Goal: Task Accomplishment & Management: Complete application form

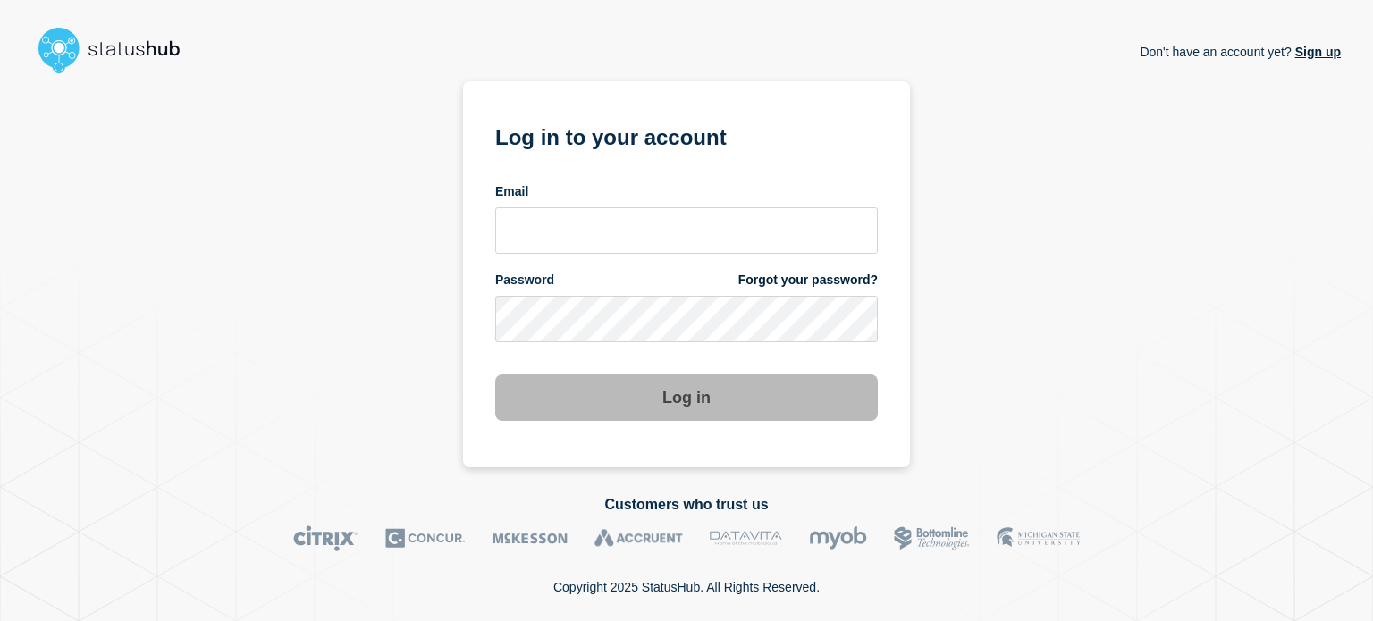
click at [488, 242] on section "Log in to your account Email Password Forgot your password? Log in" at bounding box center [686, 274] width 447 height 386
click at [492, 240] on section "Log in to your account Email Password Forgot your password? Log in" at bounding box center [686, 274] width 447 height 386
click at [509, 236] on input "email input" at bounding box center [686, 230] width 383 height 46
type input "[EMAIL_ADDRESS][DOMAIN_NAME]"
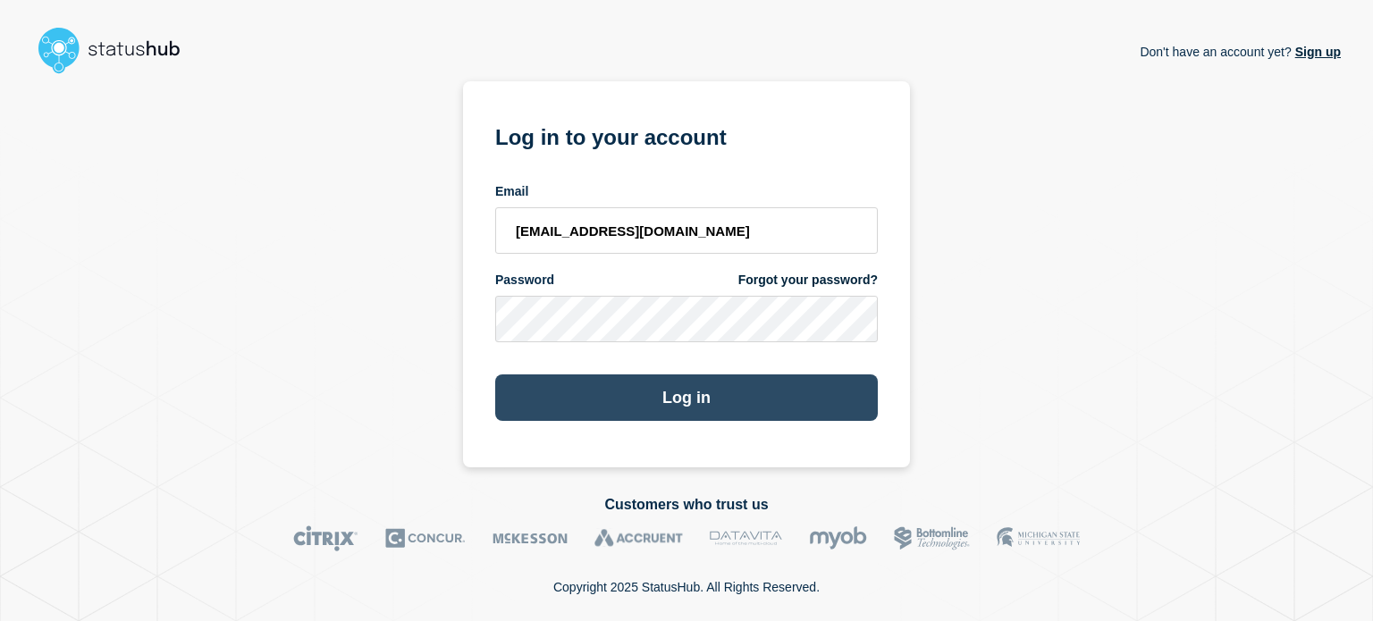
click at [545, 407] on button "Log in" at bounding box center [686, 398] width 383 height 46
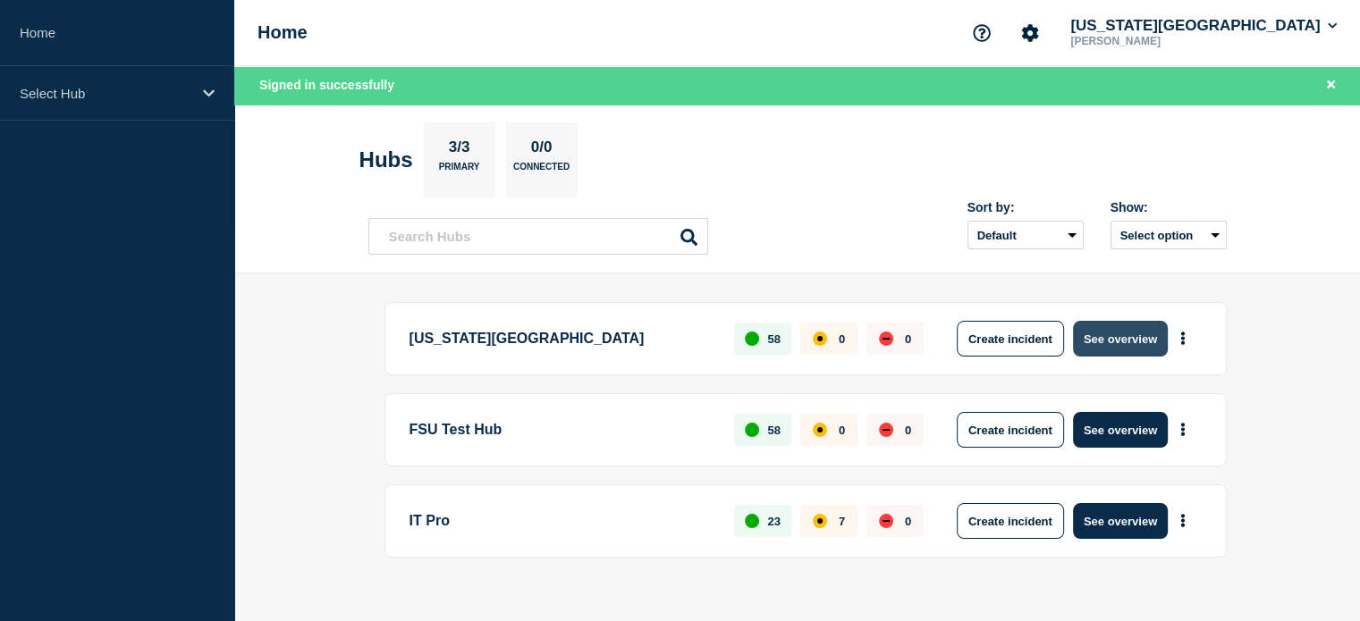
click at [1145, 328] on button "See overview" at bounding box center [1120, 339] width 95 height 36
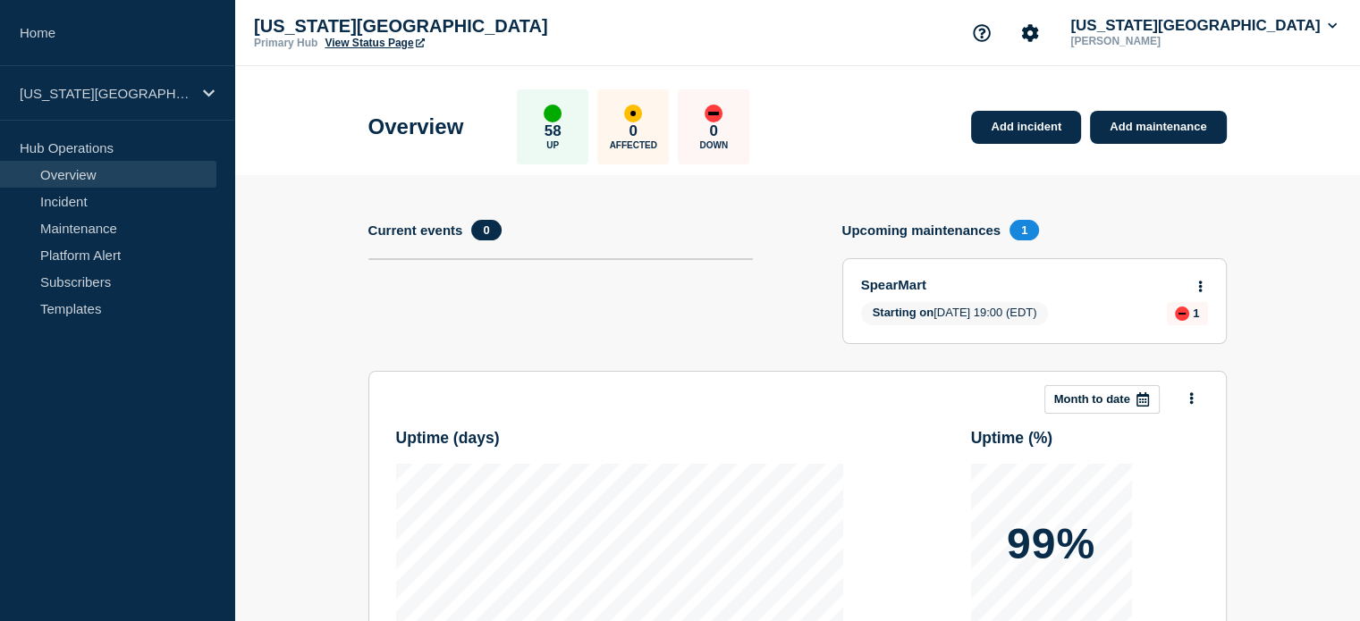
click at [372, 40] on link "View Status Page" at bounding box center [374, 43] width 99 height 13
click at [1199, 281] on icon at bounding box center [1200, 287] width 4 height 12
click at [1169, 325] on link "View maintenance" at bounding box center [1200, 330] width 102 height 14
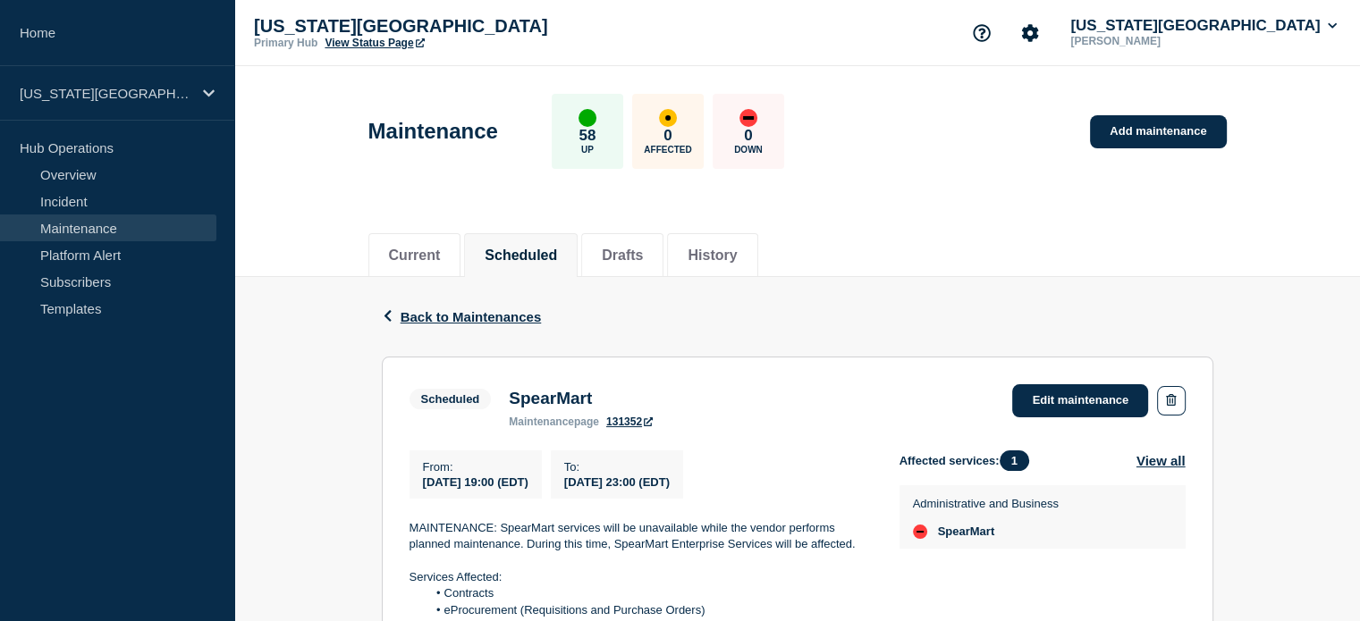
scroll to position [279, 0]
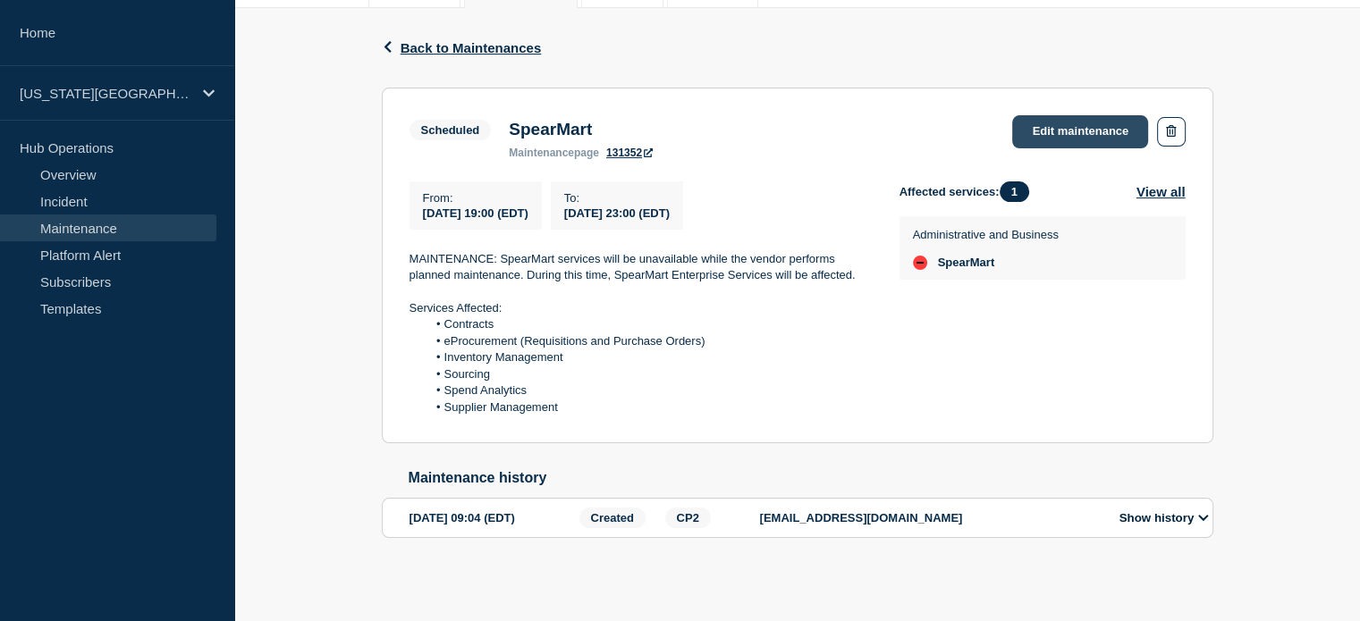
click at [1048, 125] on link "Edit maintenance" at bounding box center [1080, 131] width 136 height 33
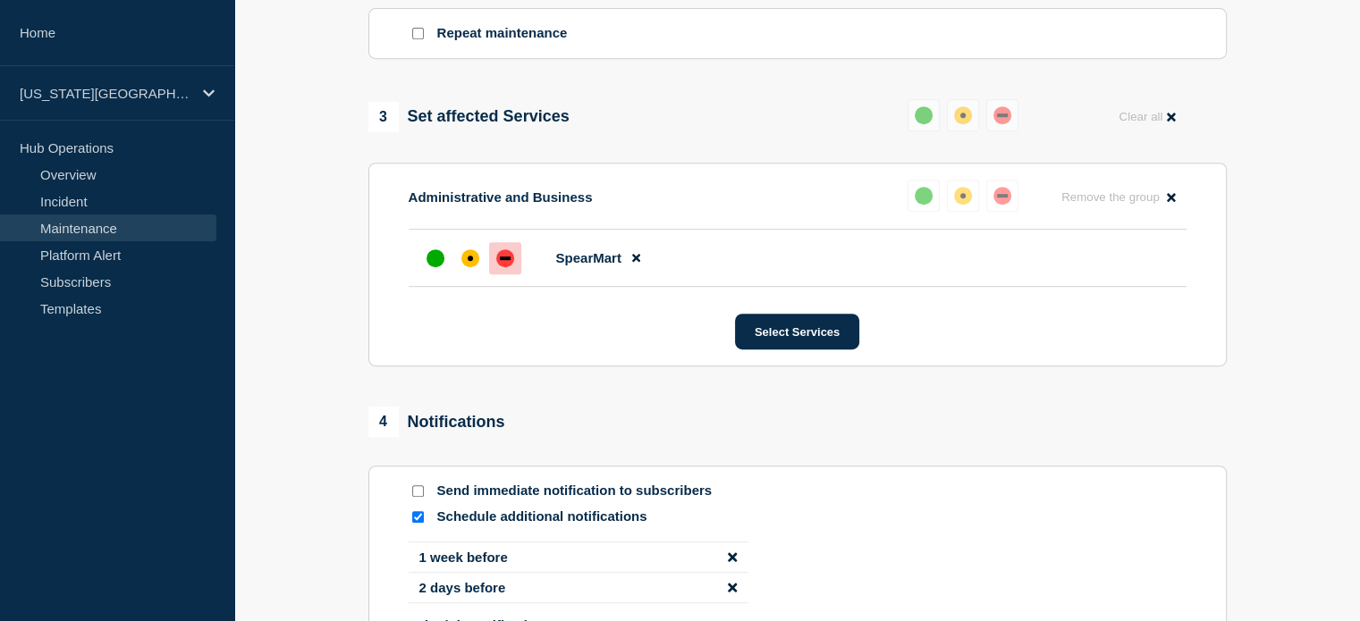
scroll to position [1084, 0]
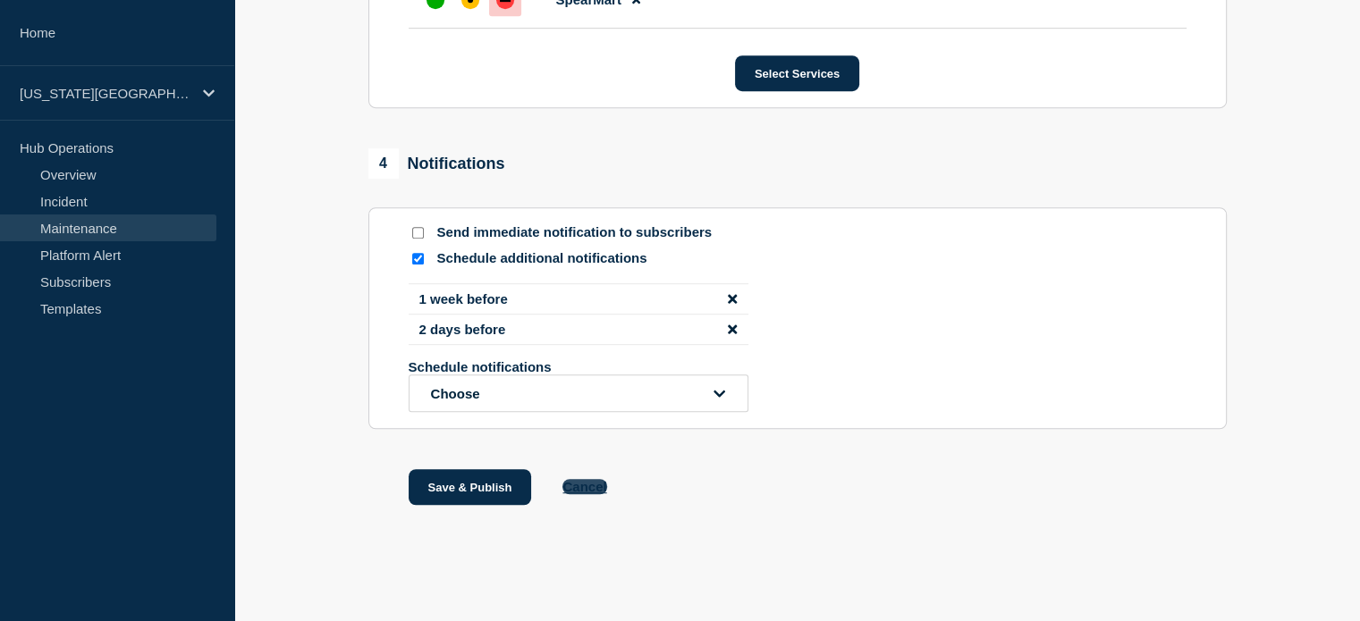
click at [594, 488] on button "Cancel" at bounding box center [584, 486] width 44 height 15
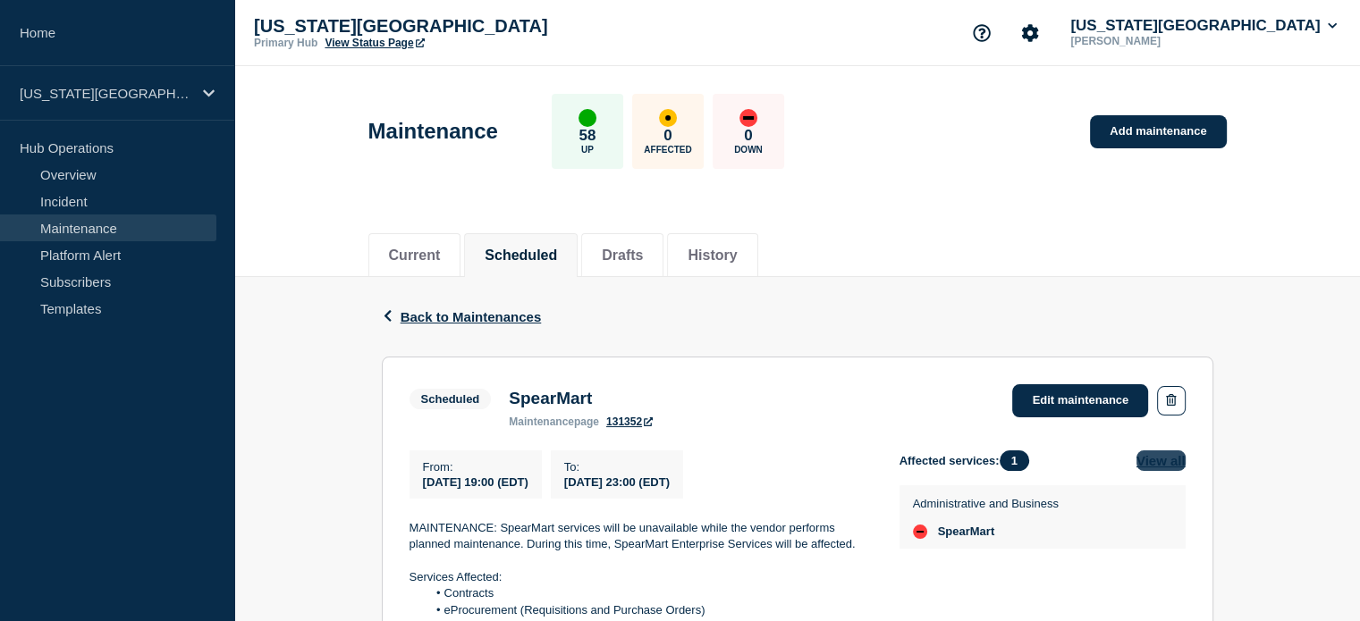
click at [1152, 468] on button "View all" at bounding box center [1160, 461] width 49 height 21
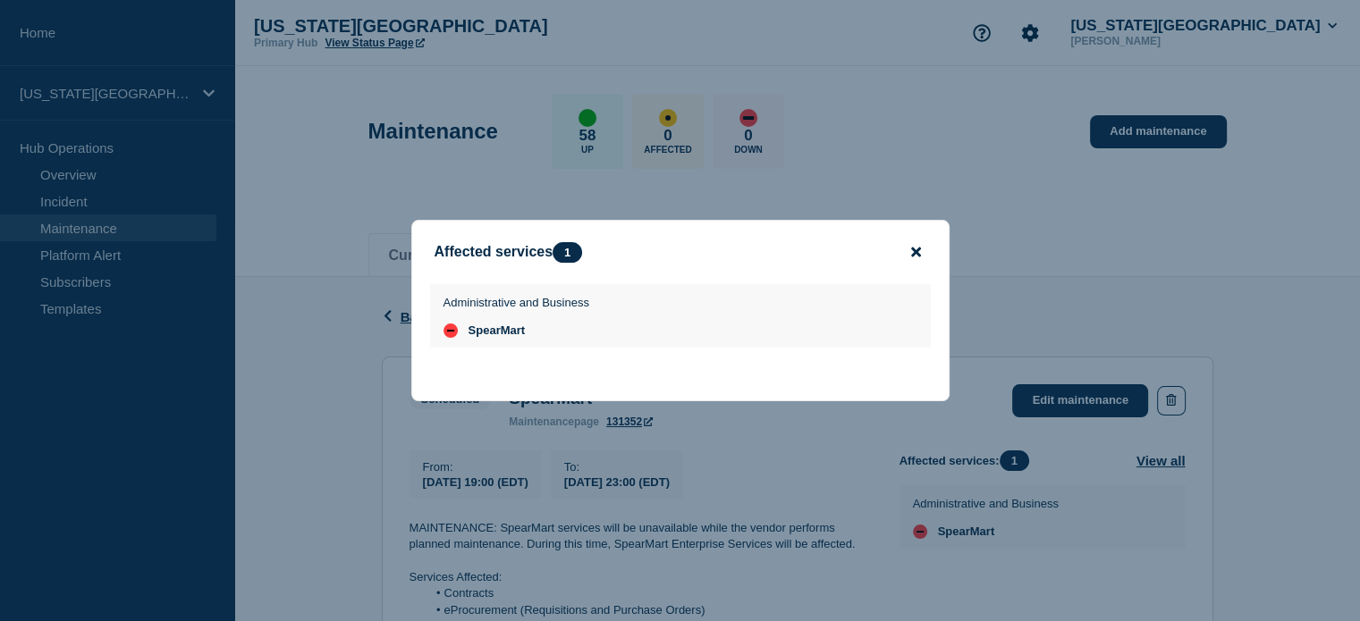
click at [917, 250] on icon "close button" at bounding box center [916, 253] width 10 height 10
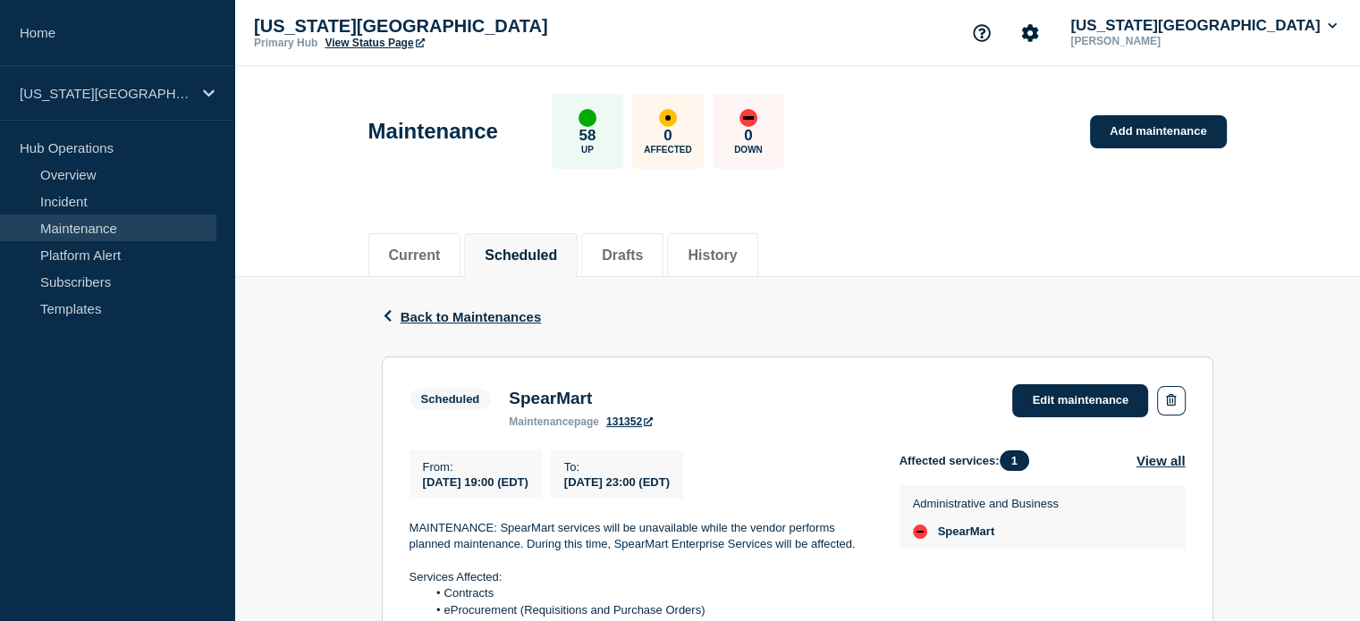
click at [562, 395] on h3 "SpearMart" at bounding box center [581, 399] width 144 height 20
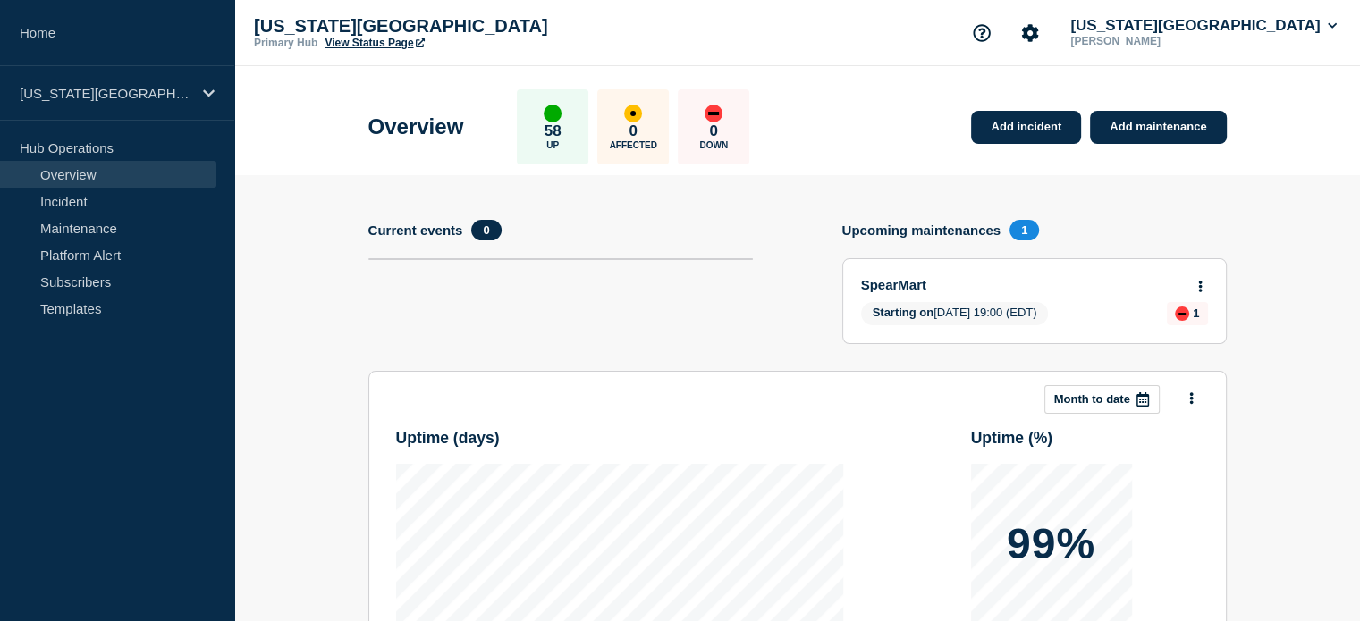
click at [1201, 282] on icon at bounding box center [1200, 287] width 4 height 12
click at [1160, 329] on link "View maintenance" at bounding box center [1200, 330] width 102 height 14
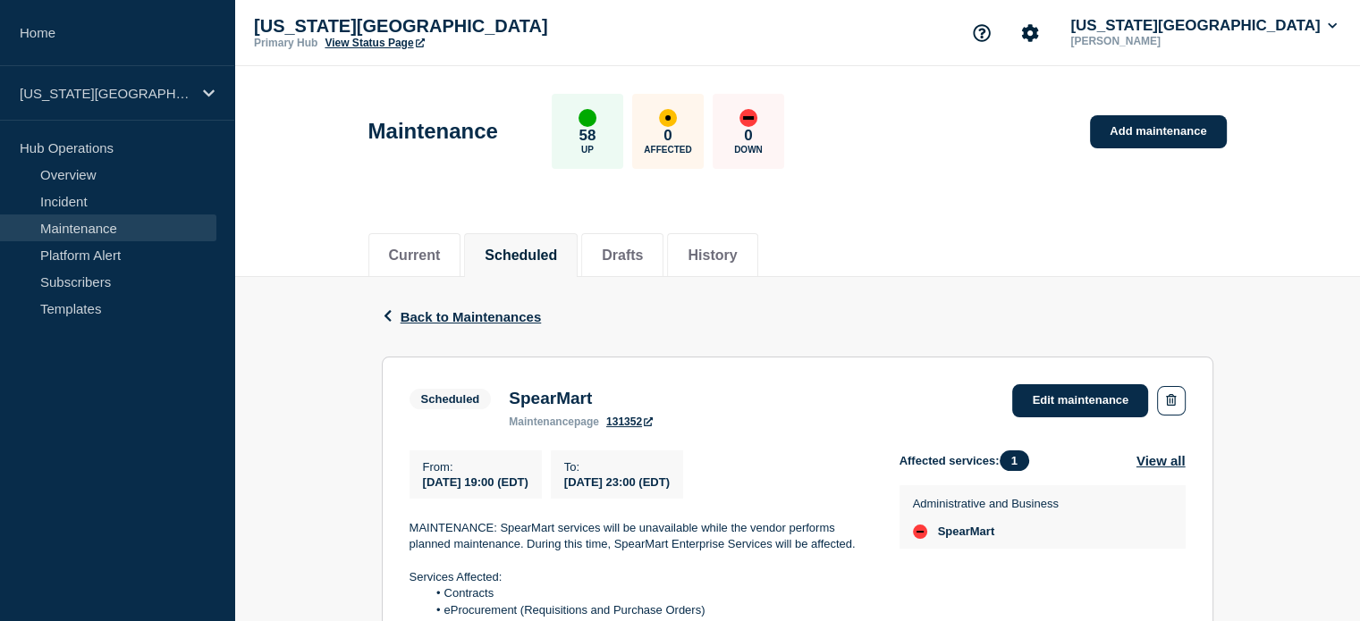
scroll to position [134, 0]
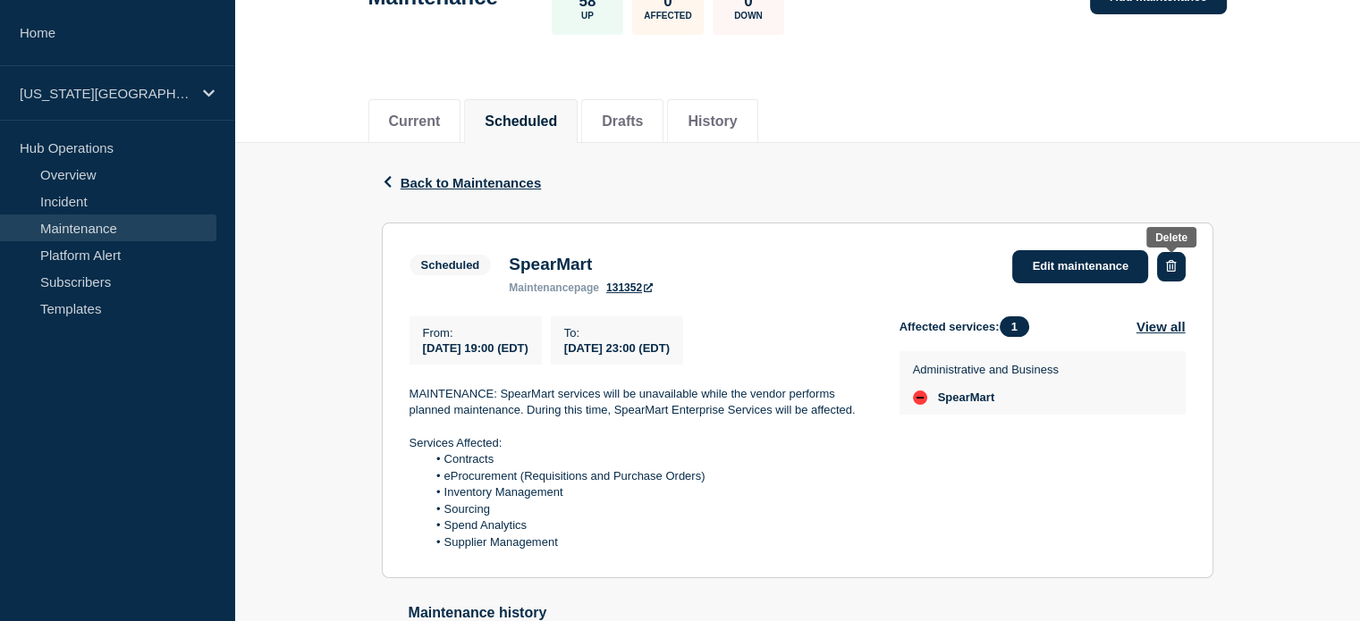
click at [1175, 265] on icon "button" at bounding box center [1171, 266] width 10 height 12
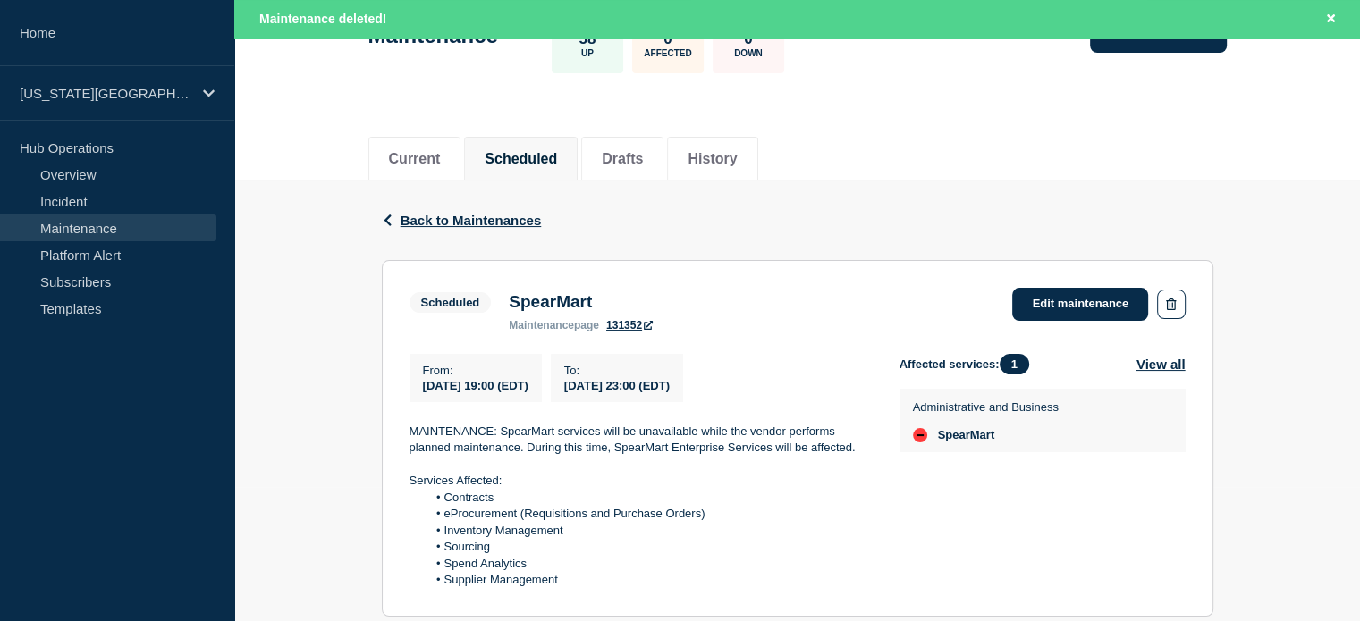
scroll to position [172, 0]
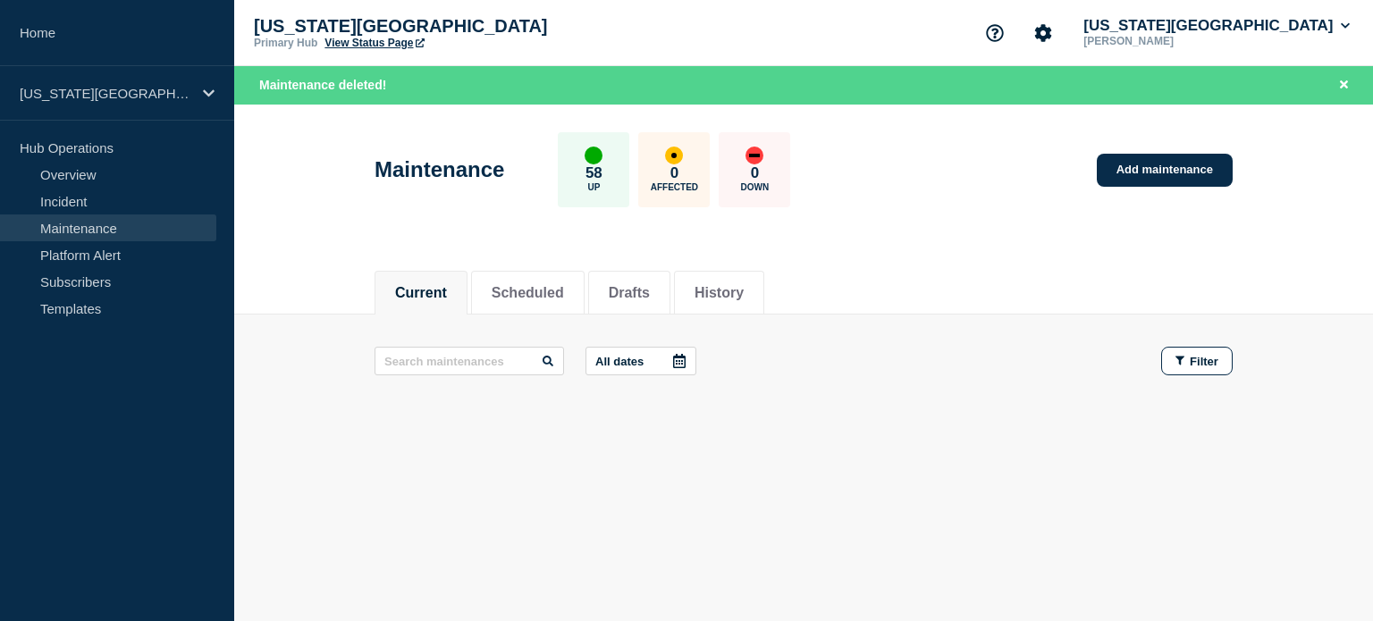
click at [389, 37] on link "View Status Page" at bounding box center [374, 43] width 99 height 13
click at [1234, 23] on button "Florida State University" at bounding box center [1217, 26] width 274 height 18
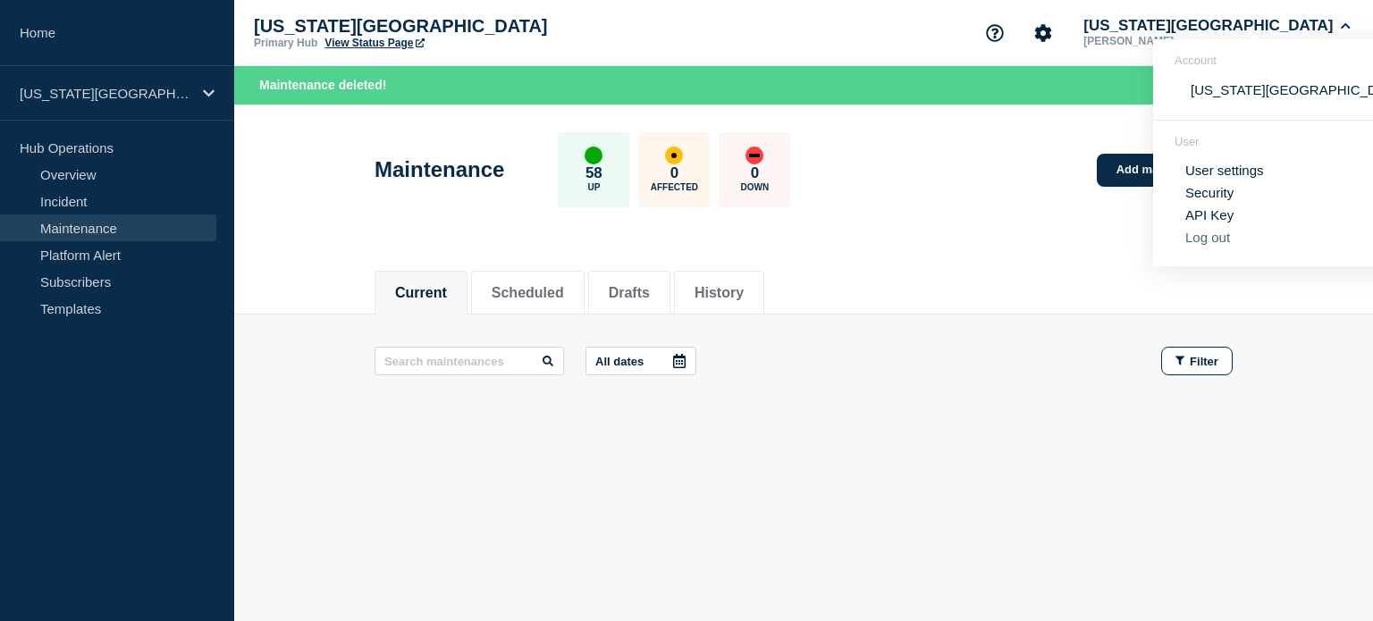
click at [1198, 242] on button "Log out" at bounding box center [1208, 237] width 45 height 15
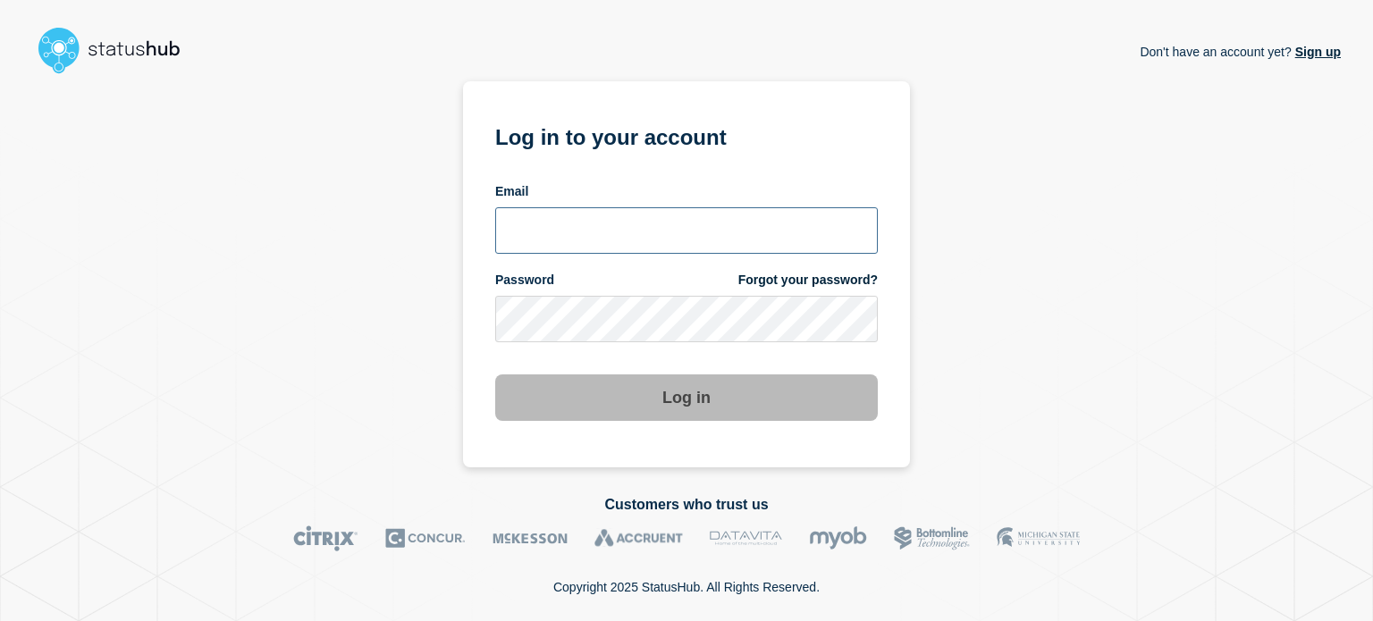
click at [511, 226] on input "email input" at bounding box center [686, 230] width 383 height 46
type input "[EMAIL_ADDRESS][DOMAIN_NAME]"
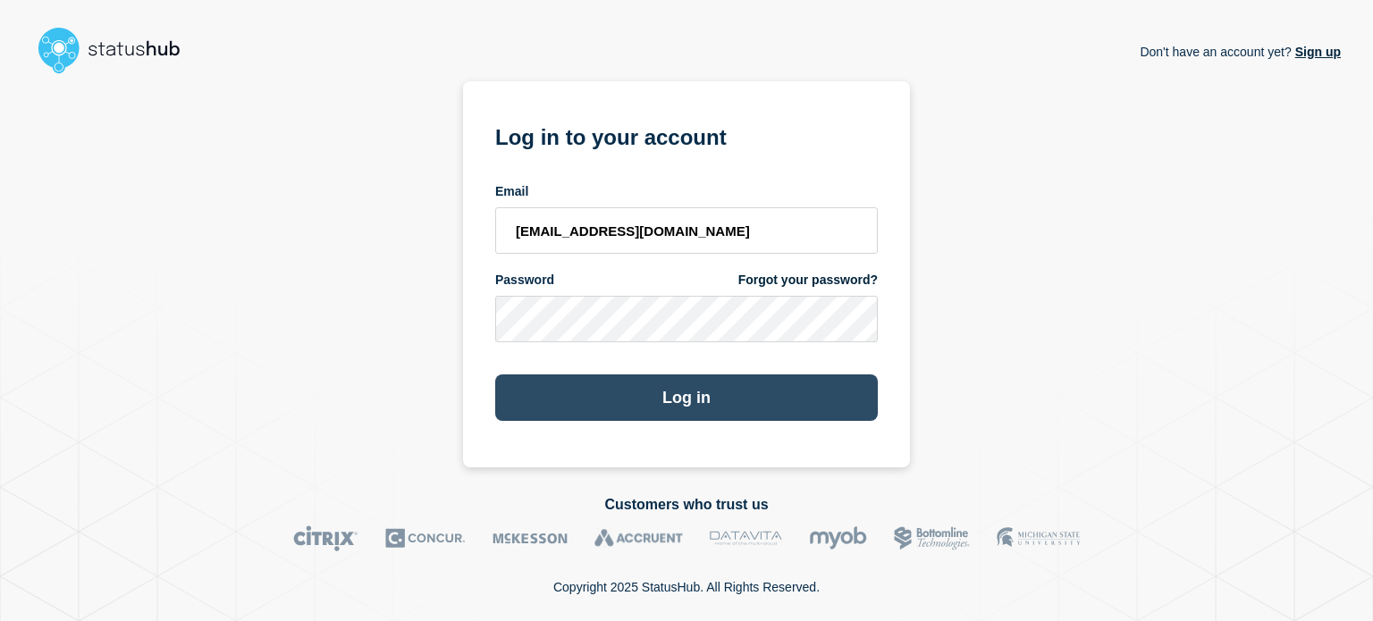
click at [545, 413] on button "Log in" at bounding box center [686, 398] width 383 height 46
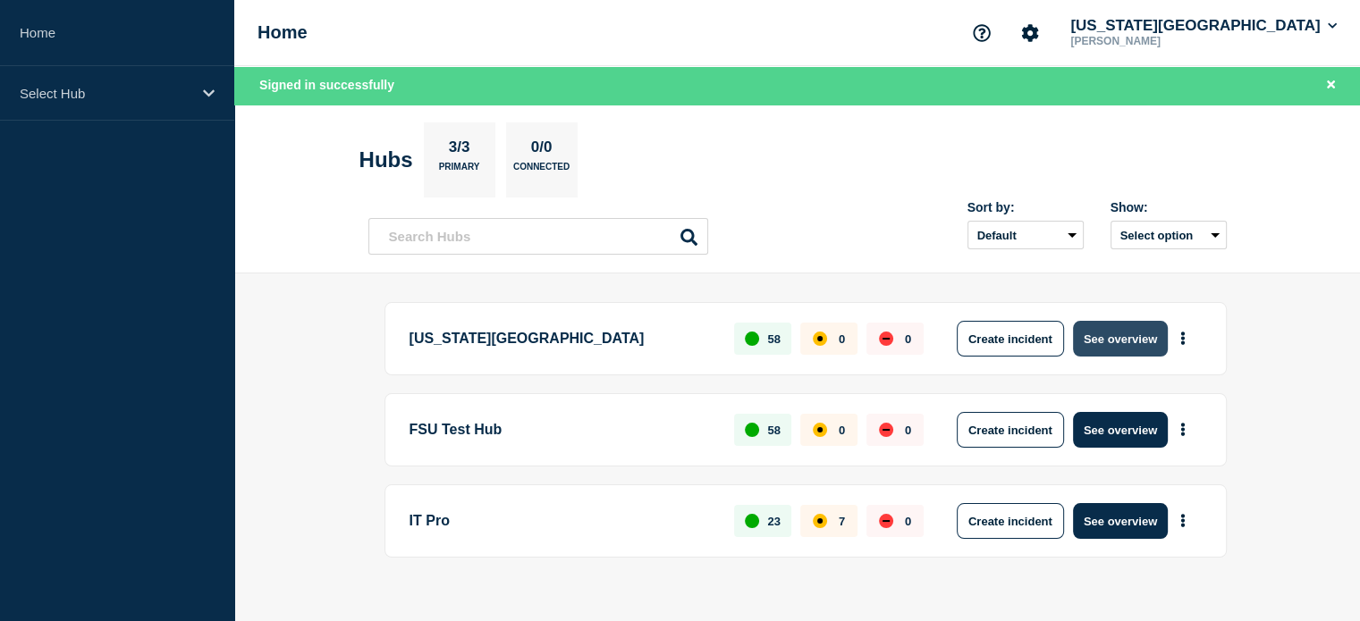
click at [1123, 328] on button "See overview" at bounding box center [1120, 339] width 95 height 36
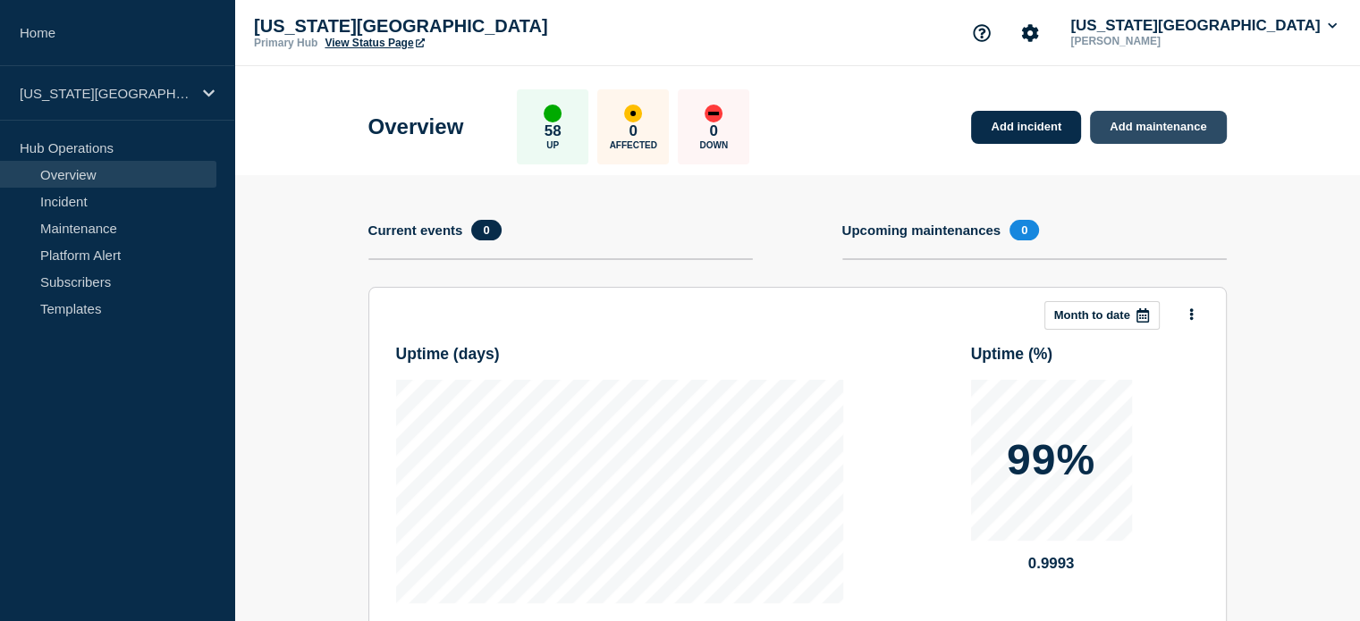
click at [1173, 130] on link "Add maintenance" at bounding box center [1158, 127] width 136 height 33
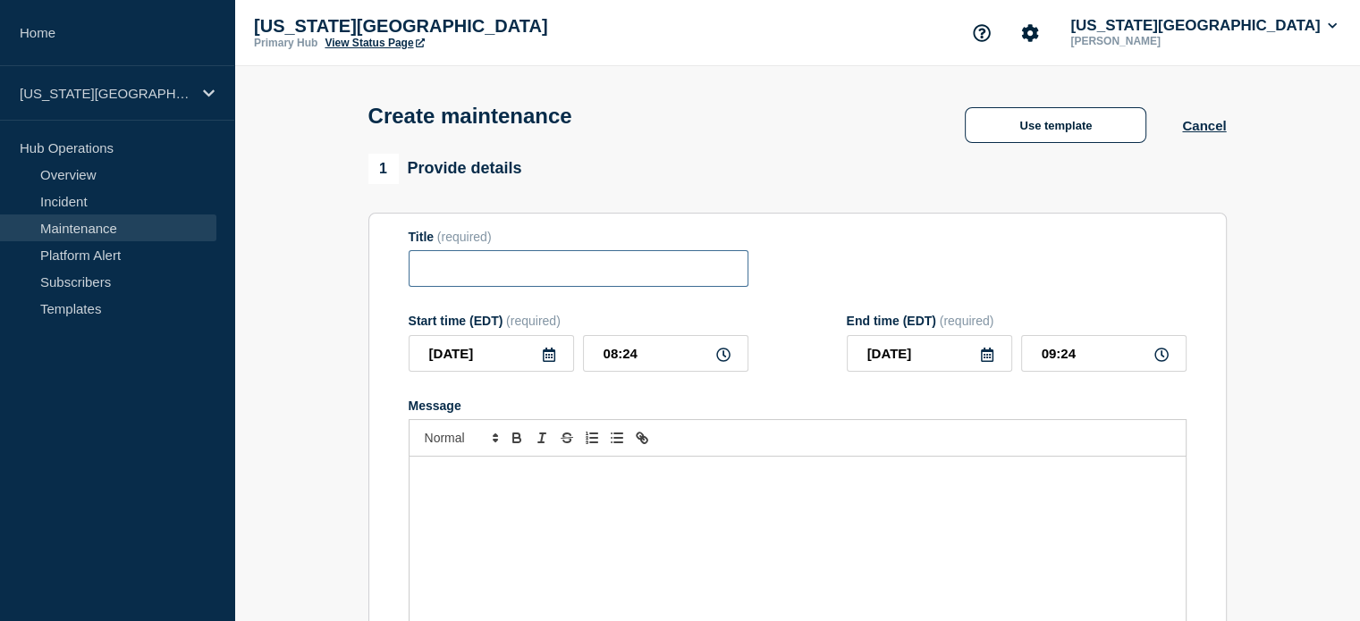
click at [519, 262] on input "Title" at bounding box center [579, 268] width 340 height 37
type input "SpearMart"
click at [687, 503] on div "Message" at bounding box center [798, 564] width 776 height 215
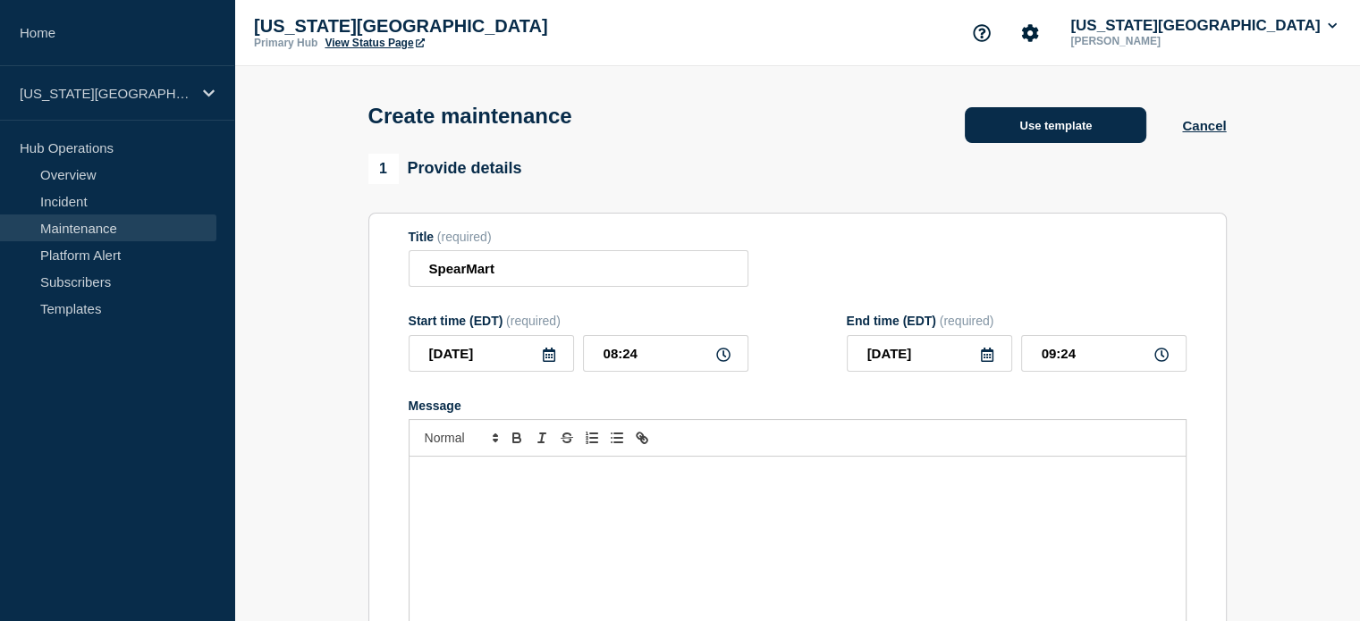
click at [1010, 129] on button "Use template" at bounding box center [1056, 125] width 182 height 36
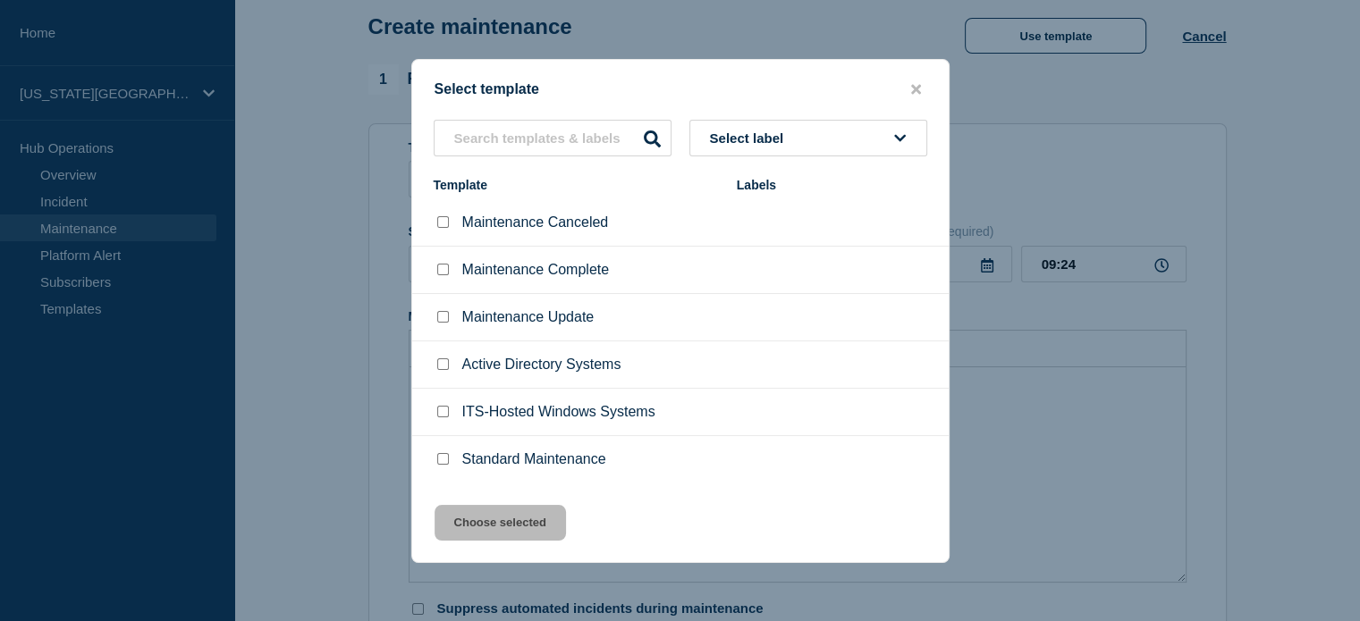
scroll to position [67, 0]
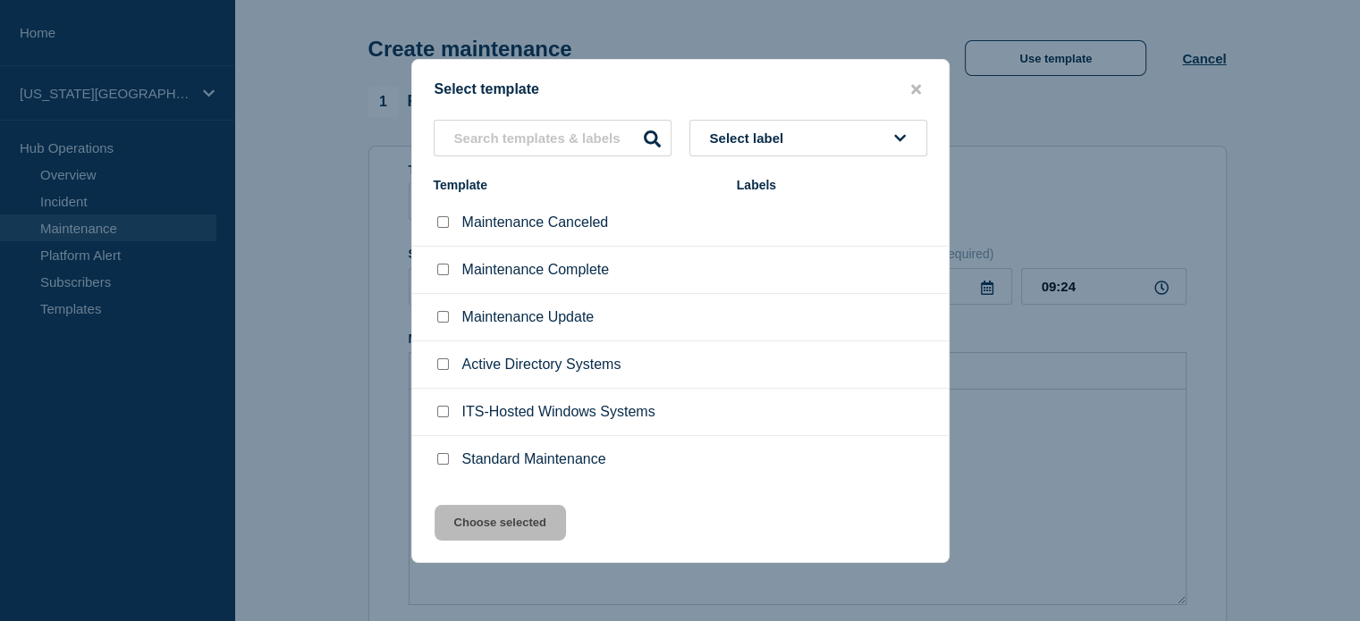
click at [444, 224] on input "Maintenance Canceled checkbox" at bounding box center [443, 222] width 12 height 12
checkbox input "true"
click at [496, 526] on button "Choose selected" at bounding box center [500, 523] width 131 height 36
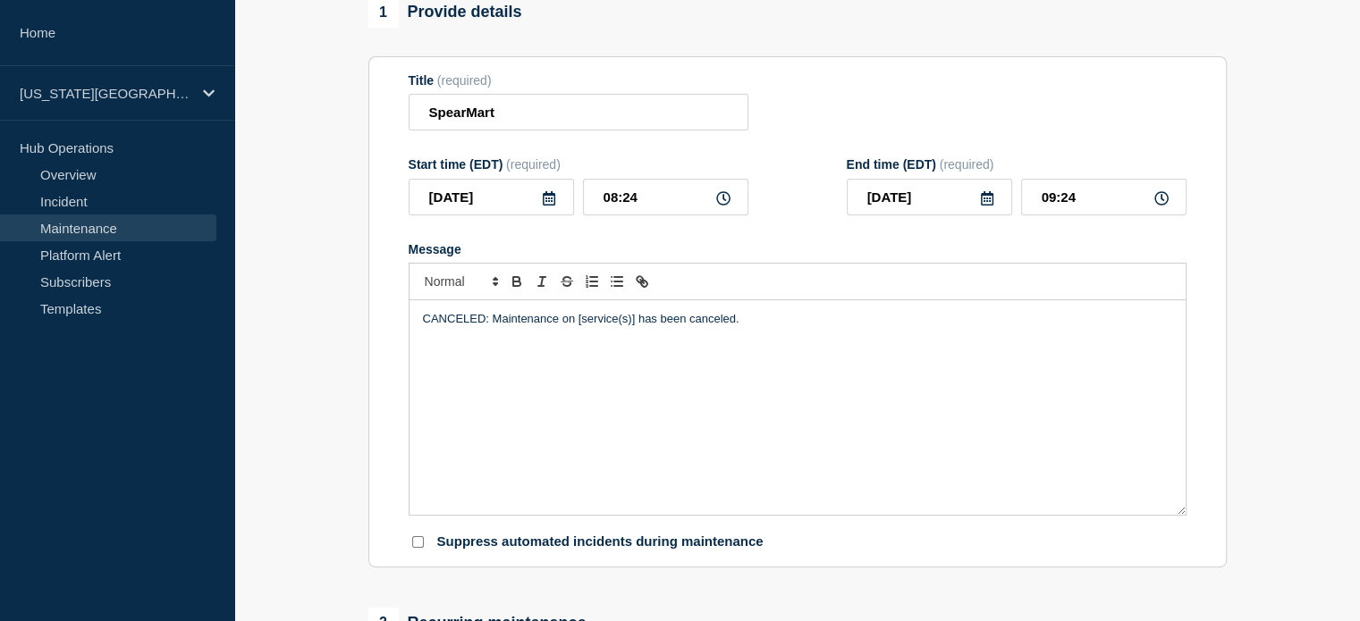
scroll to position [111, 0]
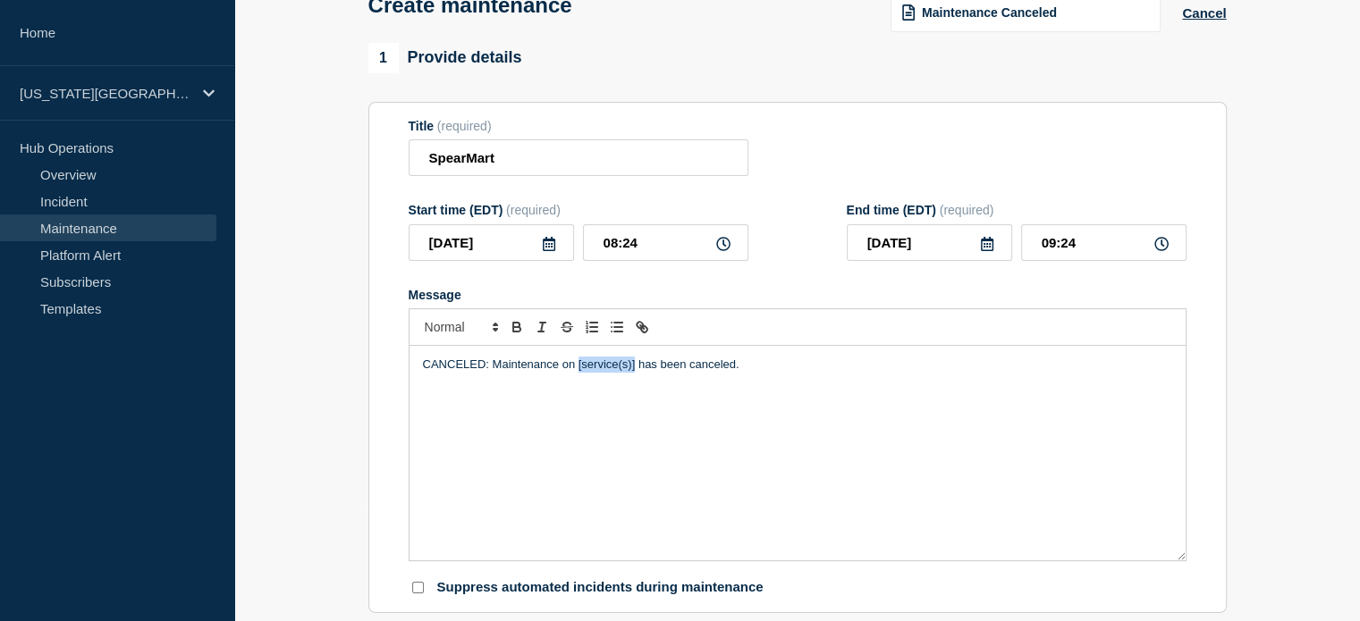
drag, startPoint x: 577, startPoint y: 370, endPoint x: 634, endPoint y: 376, distance: 57.5
click at [634, 373] on p "CANCELED: Maintenance on [service(s)] has been canceled." at bounding box center [797, 365] width 749 height 16
drag, startPoint x: 732, startPoint y: 368, endPoint x: 776, endPoint y: 372, distance: 44.0
click at [776, 372] on p "CANCELED: Maintenance on SpearMart services has been canceled." at bounding box center [797, 365] width 749 height 16
click at [635, 373] on p "CANCELED: Maintenance on SpearMart services has been postponed until further no…" at bounding box center [797, 365] width 749 height 16
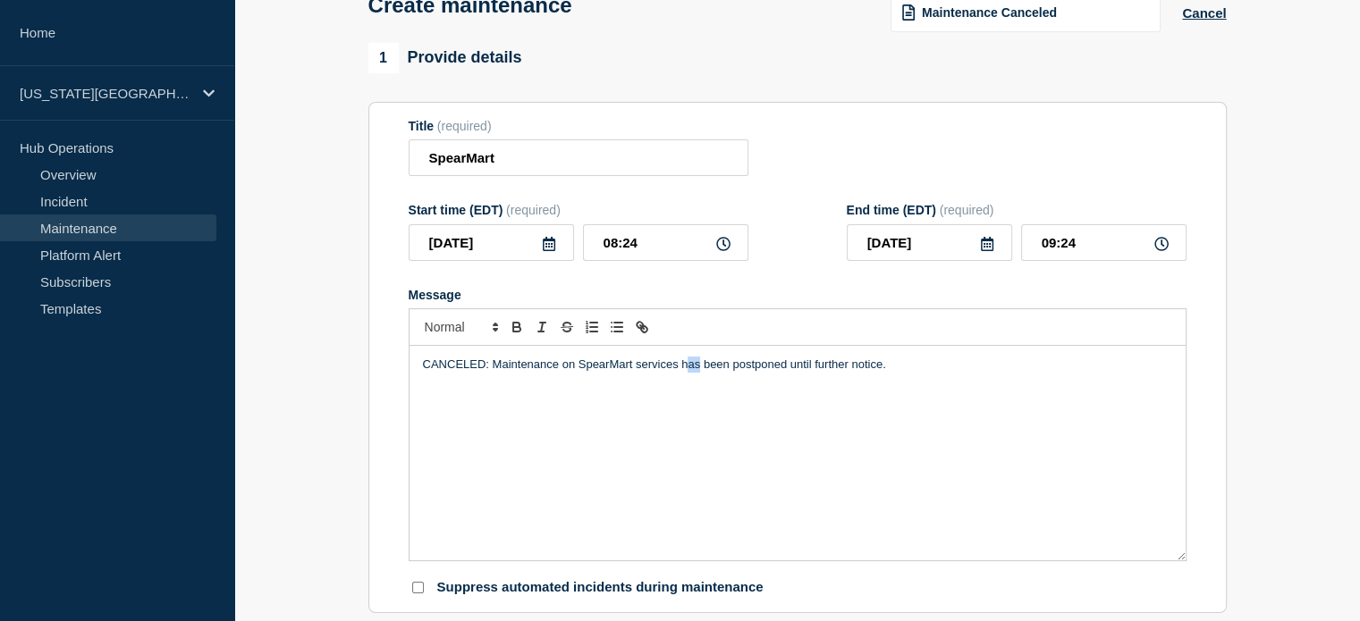
drag, startPoint x: 687, startPoint y: 368, endPoint x: 701, endPoint y: 375, distance: 15.6
click at [701, 373] on p "CANCELED: Maintenance on SpearMart services has been postponed until further no…" at bounding box center [797, 365] width 749 height 16
drag, startPoint x: 787, startPoint y: 368, endPoint x: 844, endPoint y: 369, distance: 57.3
click at [787, 368] on p "CANCELED: Maintenance on SpearMart services has been postponed until further no…" at bounding box center [797, 365] width 749 height 16
click at [884, 372] on p "CANCELED: Maintenance on SpearMart services has been postponed until further no…" at bounding box center [797, 365] width 749 height 16
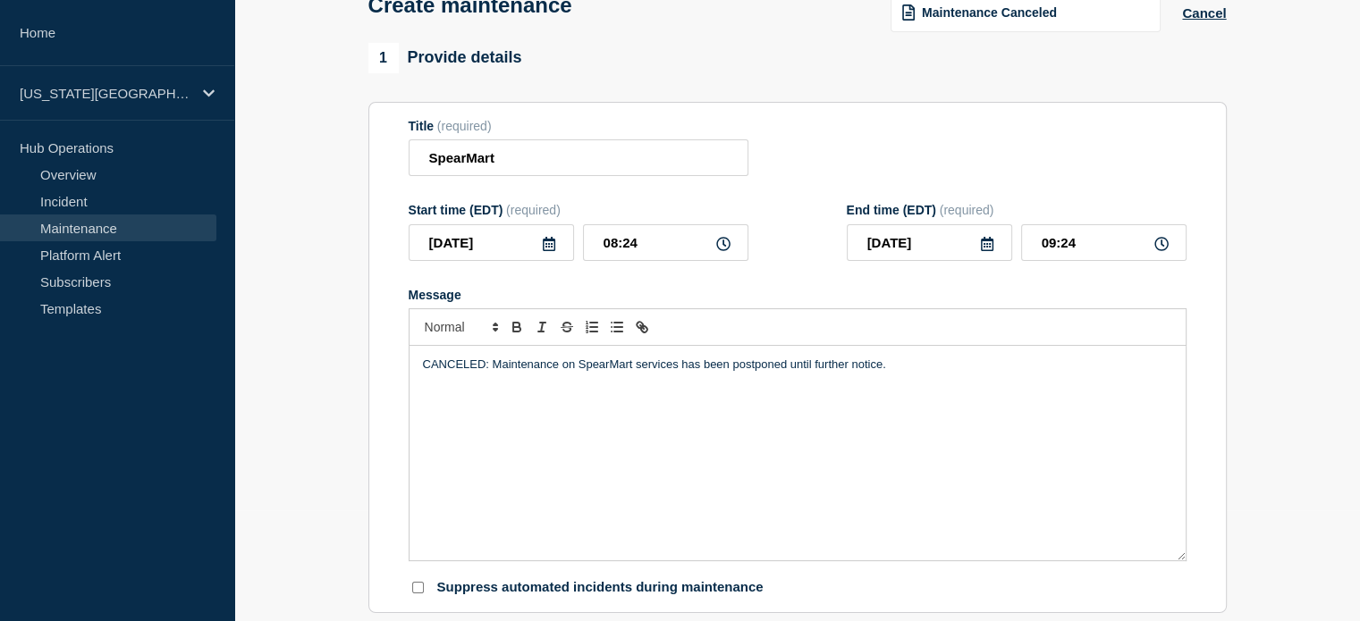
click at [494, 364] on p "CANCELED: Maintenance on SpearMart services has been postponed until further no…" at bounding box center [797, 365] width 749 height 16
click at [551, 251] on icon at bounding box center [549, 244] width 13 height 14
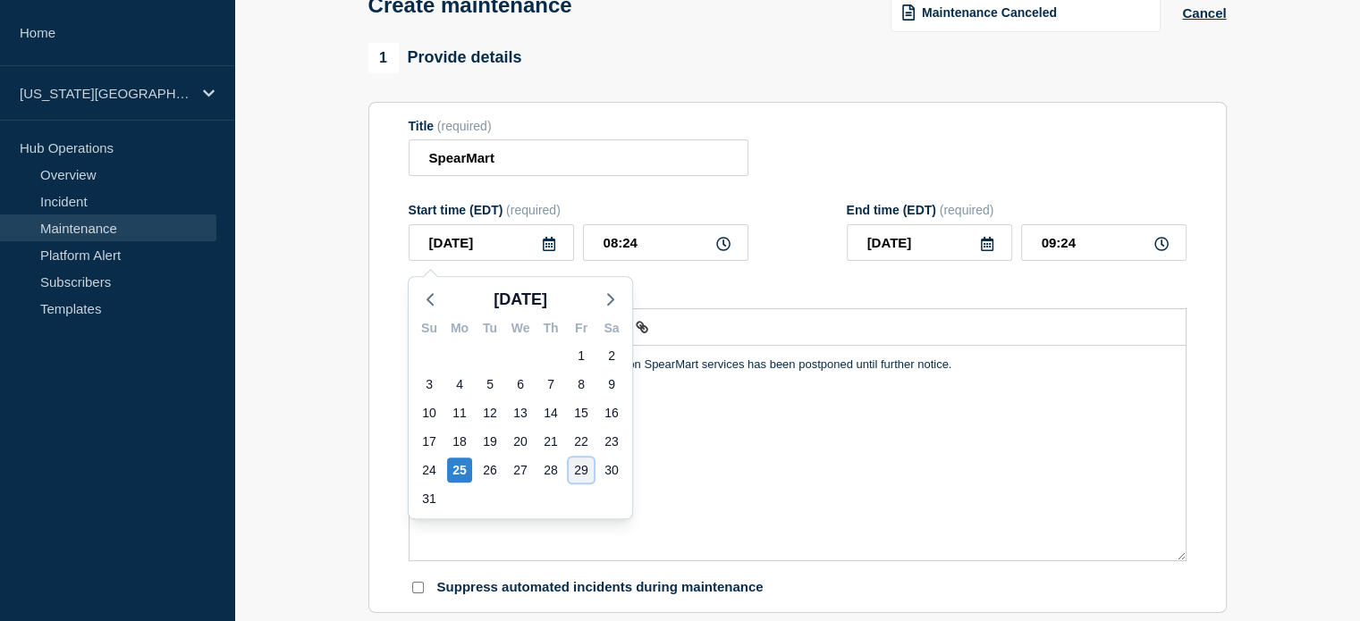
click at [576, 468] on div "29" at bounding box center [581, 470] width 25 height 25
type input "2025-08-29"
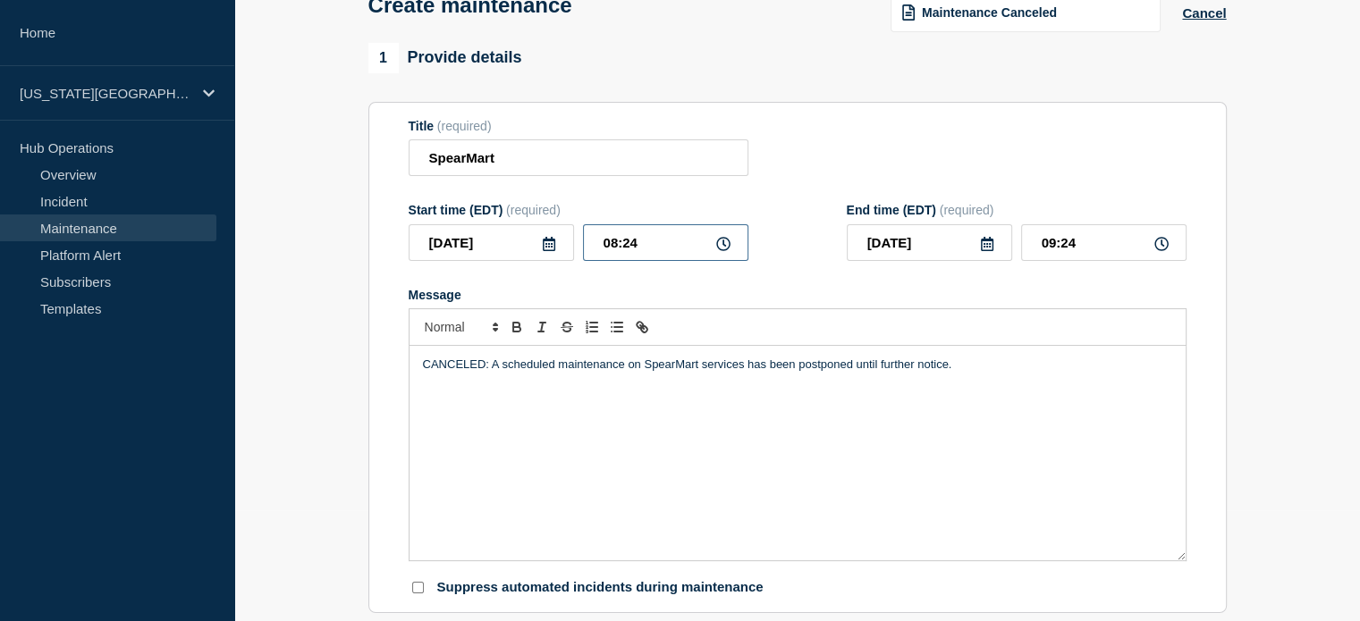
drag, startPoint x: 598, startPoint y: 240, endPoint x: 686, endPoint y: 252, distance: 88.5
click at [686, 252] on input "08:24" at bounding box center [665, 242] width 165 height 37
type input "19:00"
type input "20:00"
click at [988, 251] on icon at bounding box center [987, 244] width 14 height 14
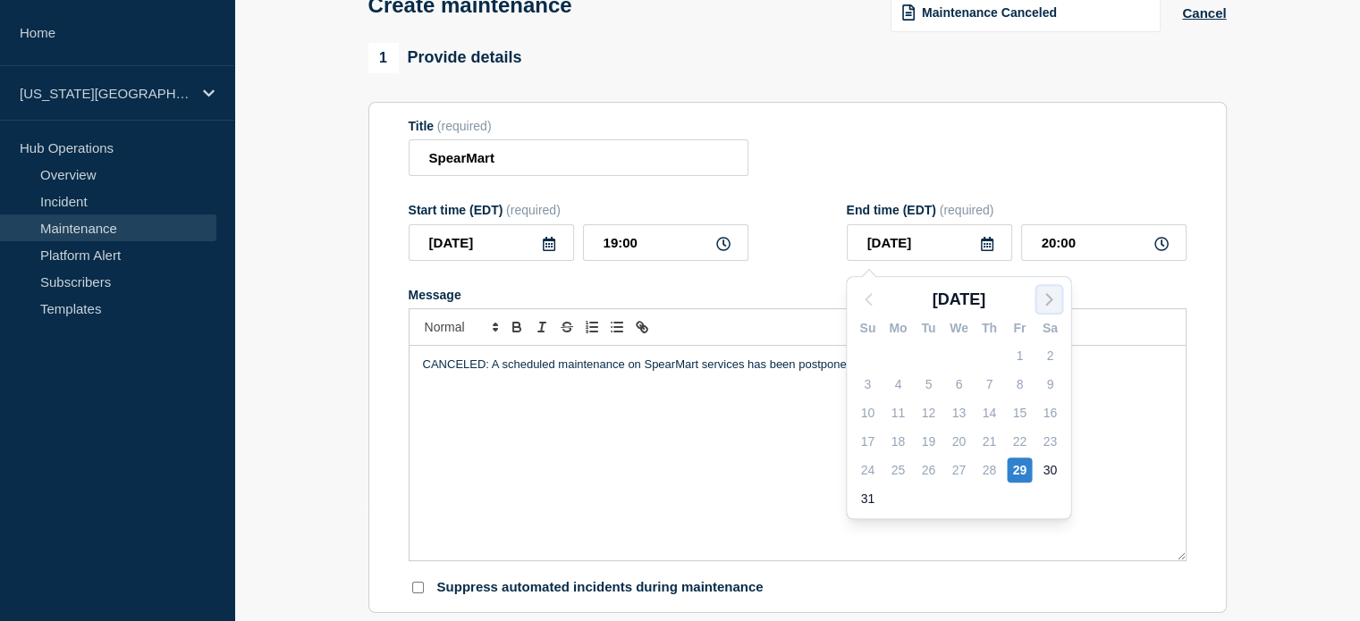
click at [1046, 300] on icon "button" at bounding box center [1048, 299] width 21 height 21
click at [897, 363] on div "1" at bounding box center [897, 355] width 25 height 25
type input "2025-09-01"
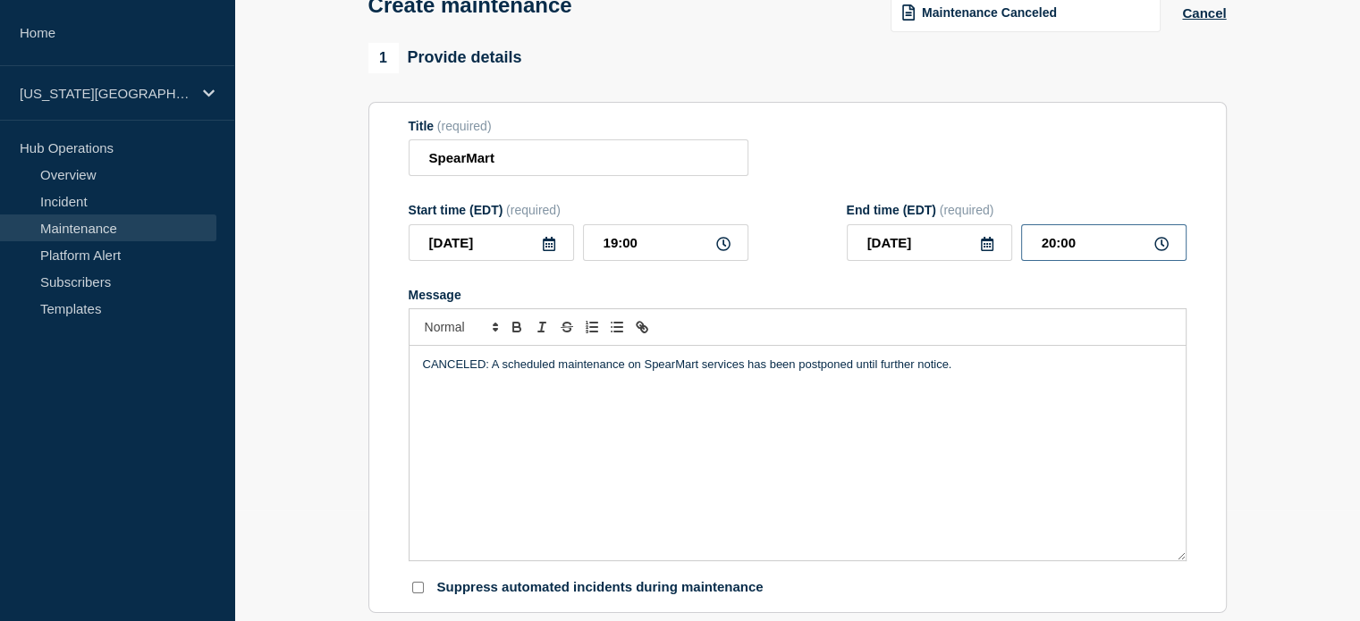
drag, startPoint x: 1037, startPoint y: 245, endPoint x: 1124, endPoint y: 254, distance: 87.2
click at [1124, 254] on input "20:00" at bounding box center [1103, 242] width 165 height 37
type input "23:00"
click at [1054, 169] on div "Title (required) SpearMart" at bounding box center [798, 148] width 778 height 58
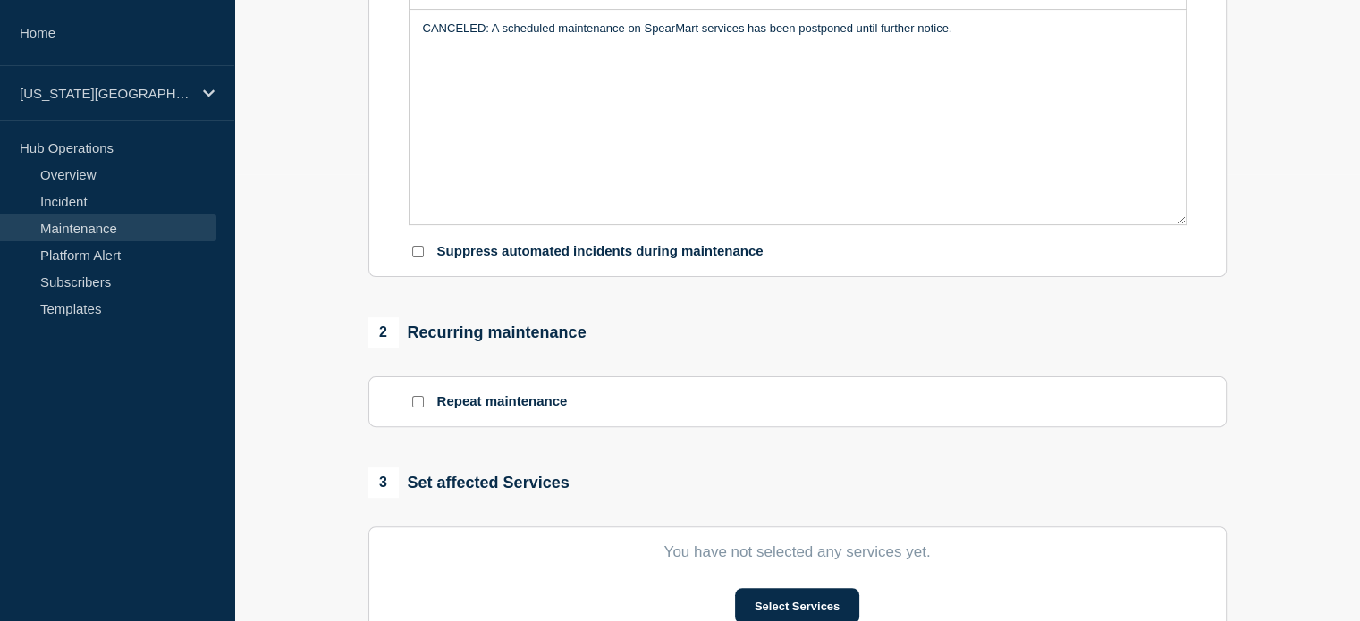
scroll to position [156, 0]
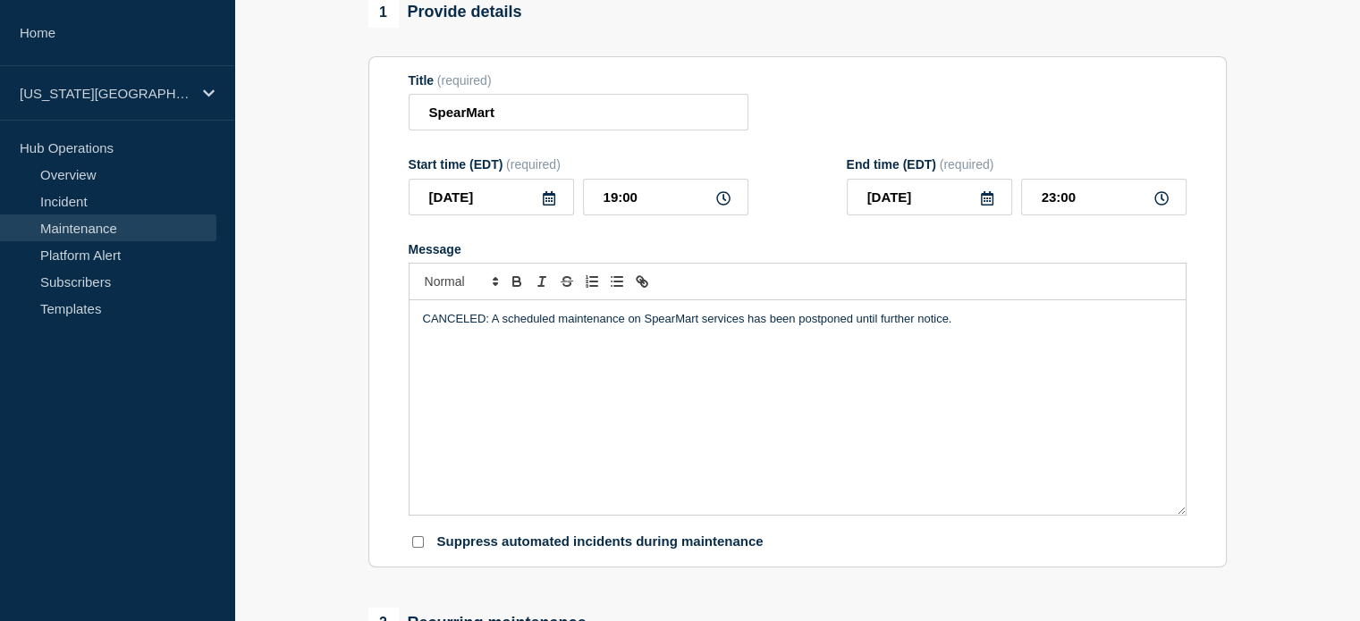
click at [620, 325] on p "CANCELED: A scheduled maintenance on SpearMart services has been postponed unti…" at bounding box center [797, 319] width 749 height 16
drag, startPoint x: 626, startPoint y: 324, endPoint x: 639, endPoint y: 321, distance: 13.7
click at [639, 321] on p "CANCELED: A scheduled maintenance on SpearMart services has been postponed unti…" at bounding box center [797, 319] width 749 height 16
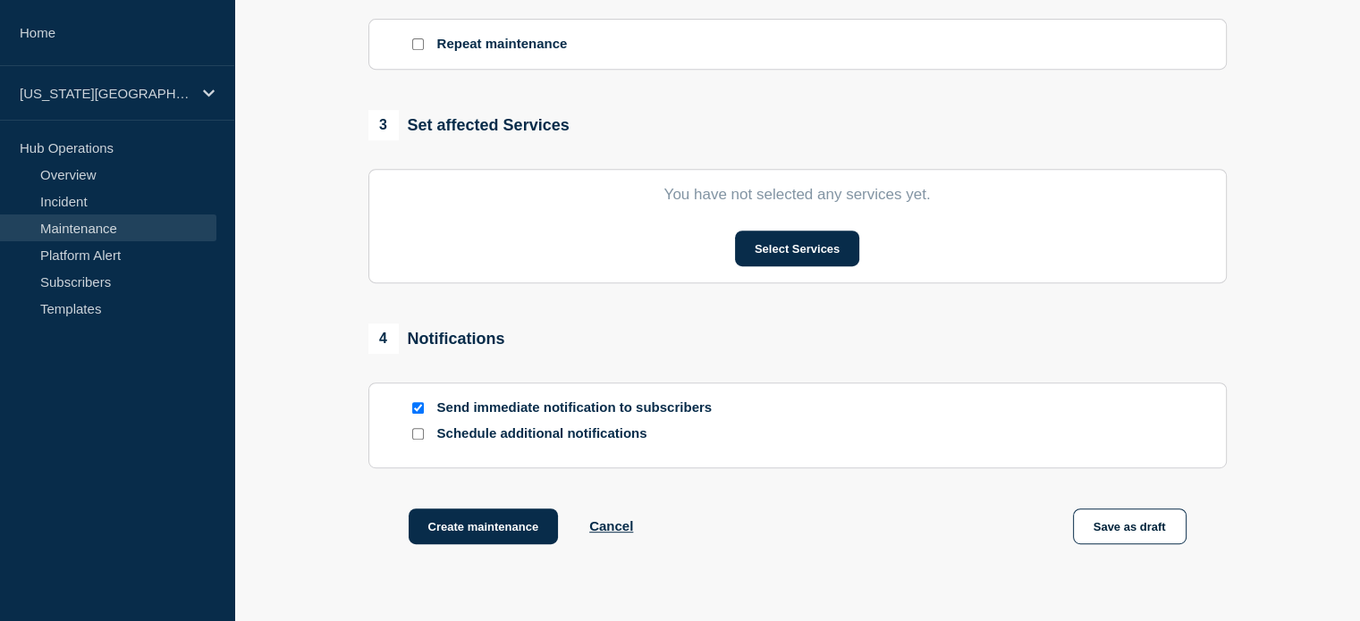
scroll to position [826, 0]
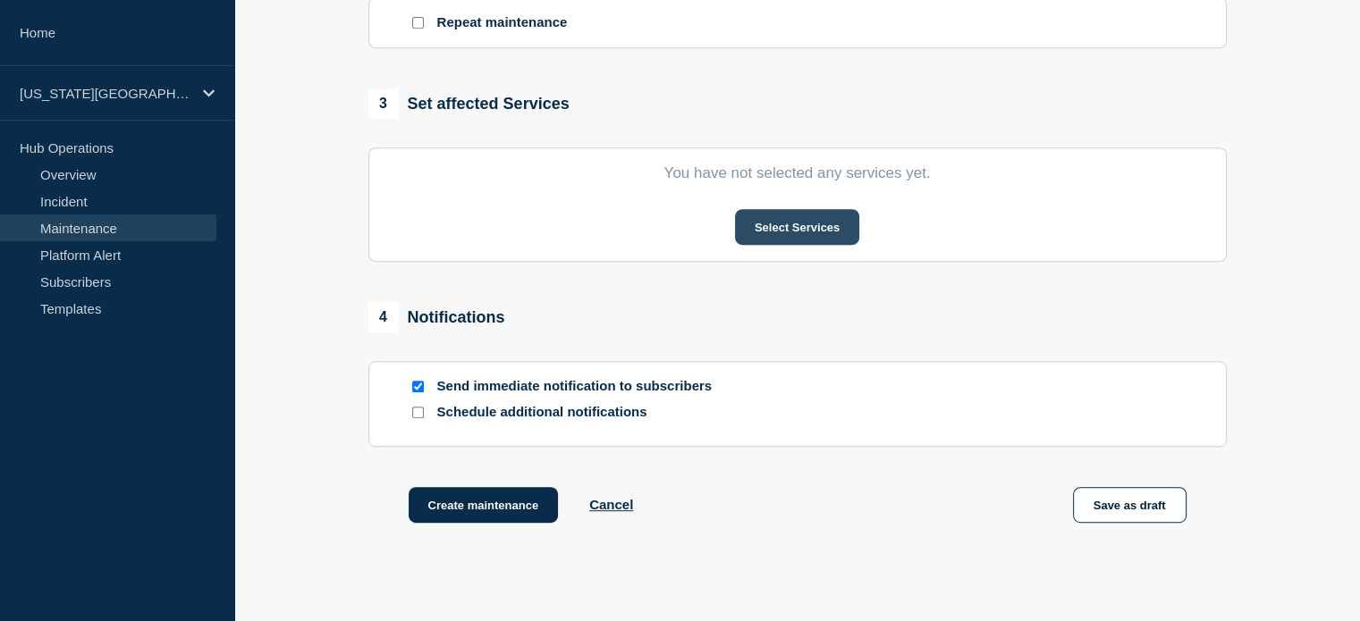
click at [760, 240] on button "Select Services" at bounding box center [797, 227] width 124 height 36
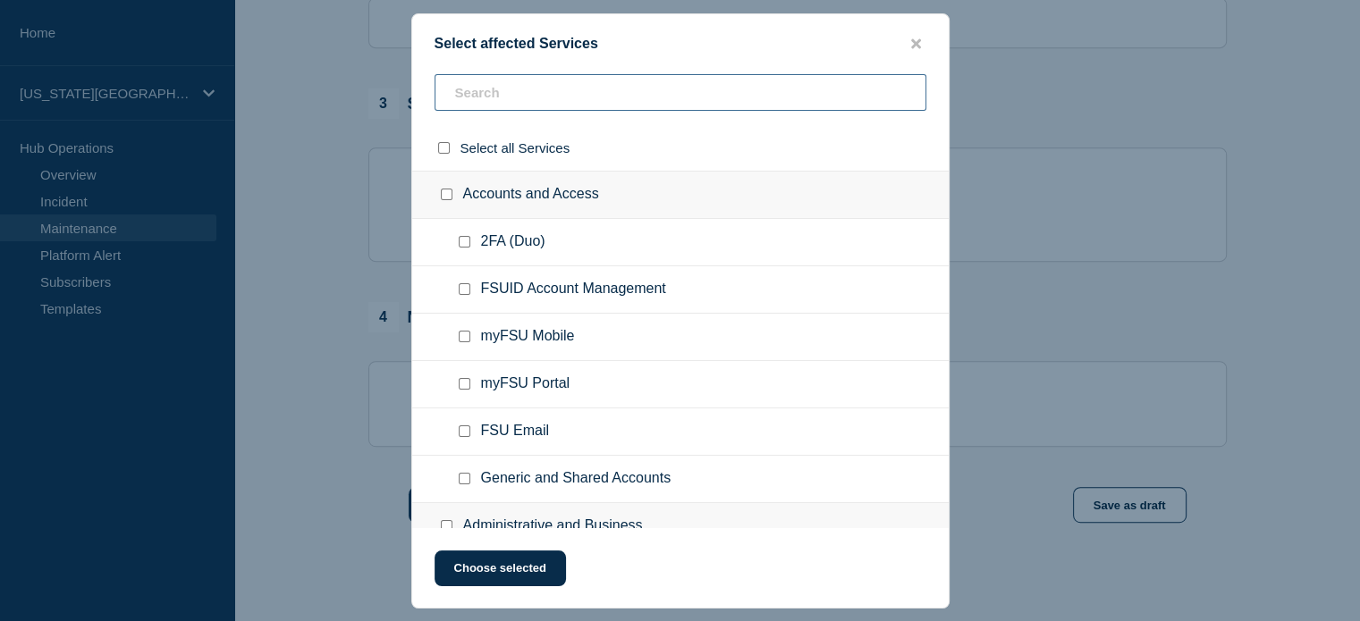
click at [483, 89] on input "text" at bounding box center [681, 92] width 492 height 37
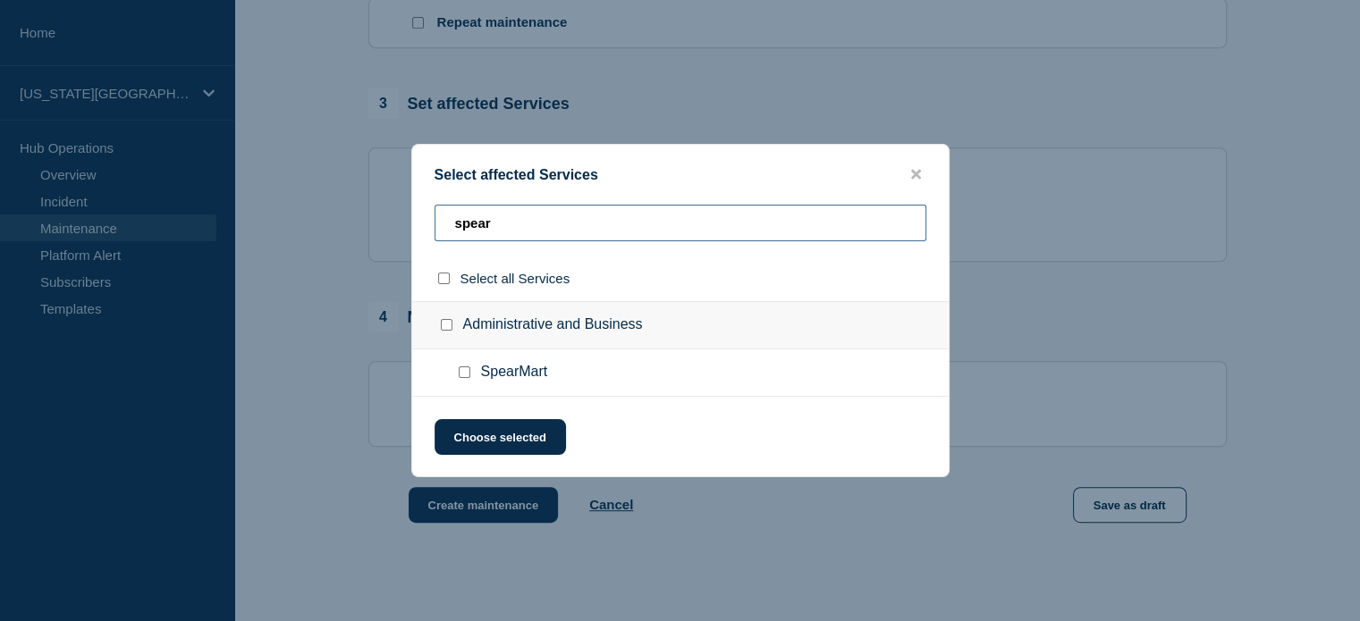
type input "spear"
click at [460, 371] on input "SpearMart checkbox" at bounding box center [465, 373] width 12 height 12
checkbox input "true"
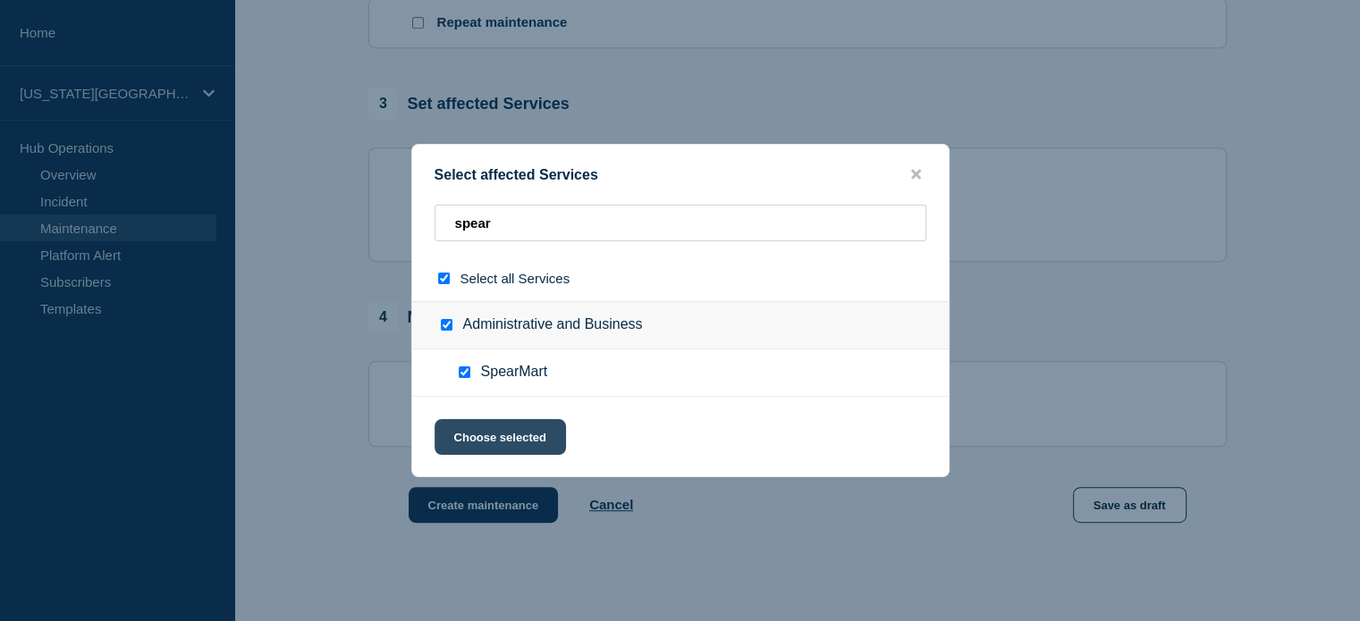
click at [481, 437] on button "Choose selected" at bounding box center [500, 437] width 131 height 36
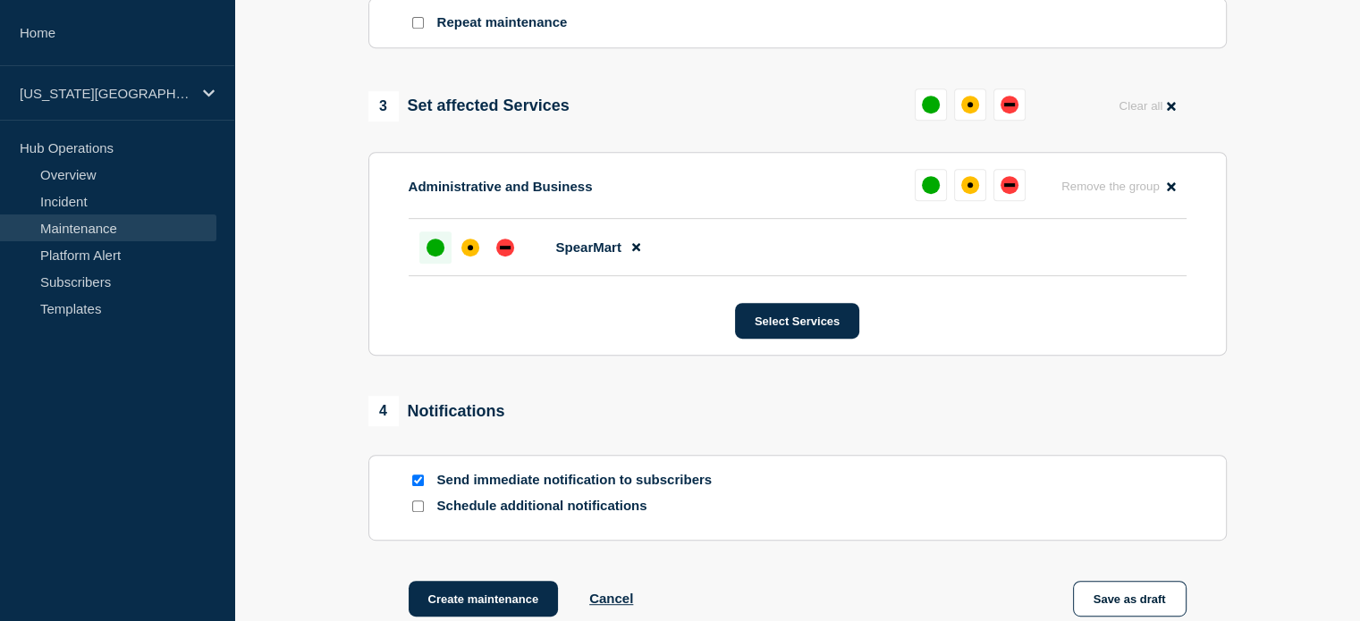
click at [427, 254] on div "up" at bounding box center [436, 248] width 18 height 18
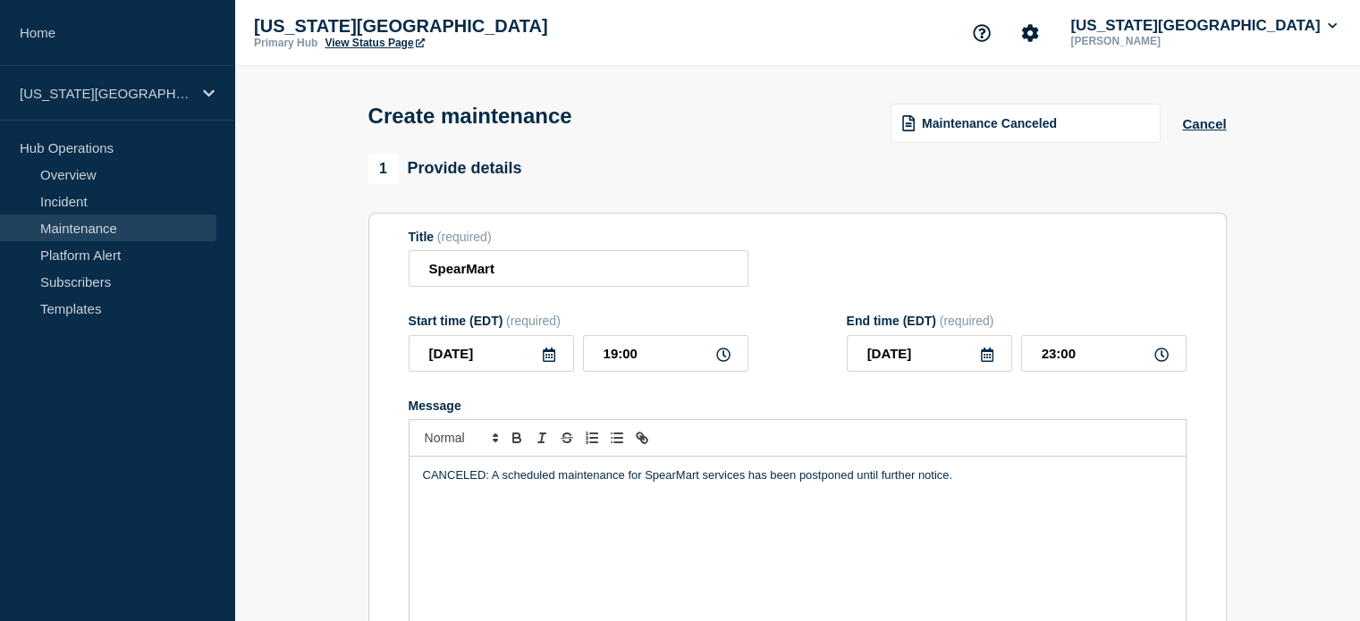
scroll to position [313, 0]
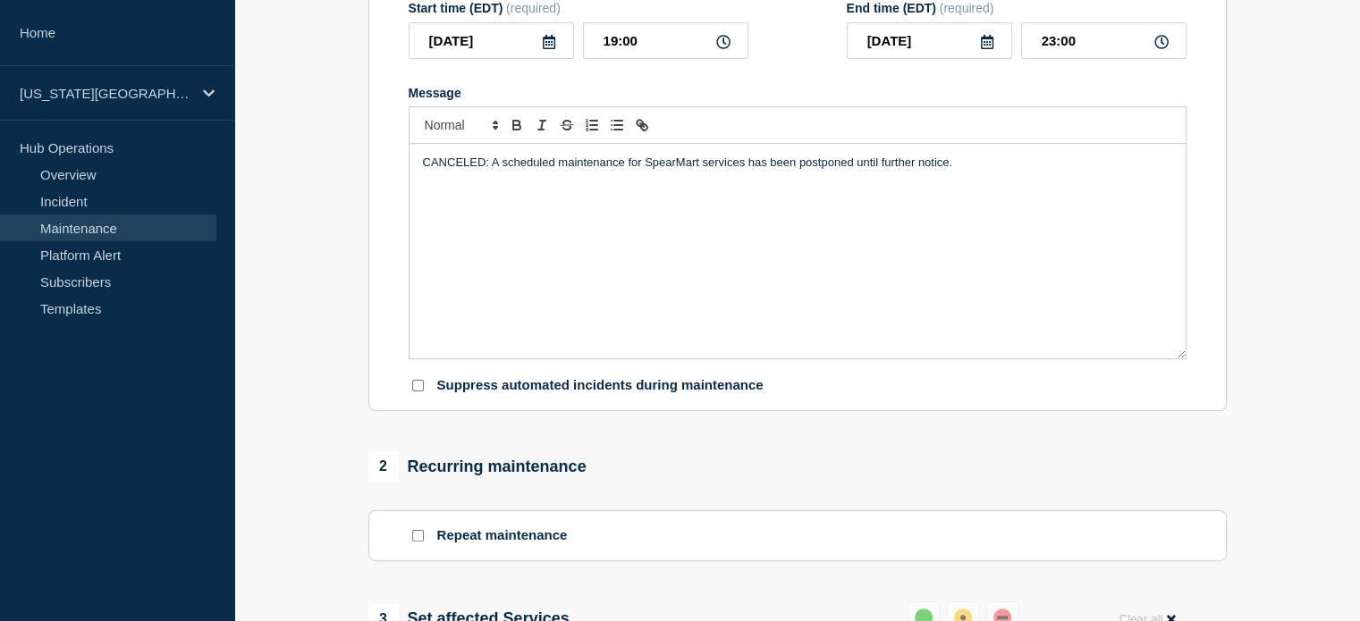
click at [805, 171] on p "CANCELED: A scheduled maintenance for SpearMart services has been postponed unt…" at bounding box center [797, 163] width 749 height 16
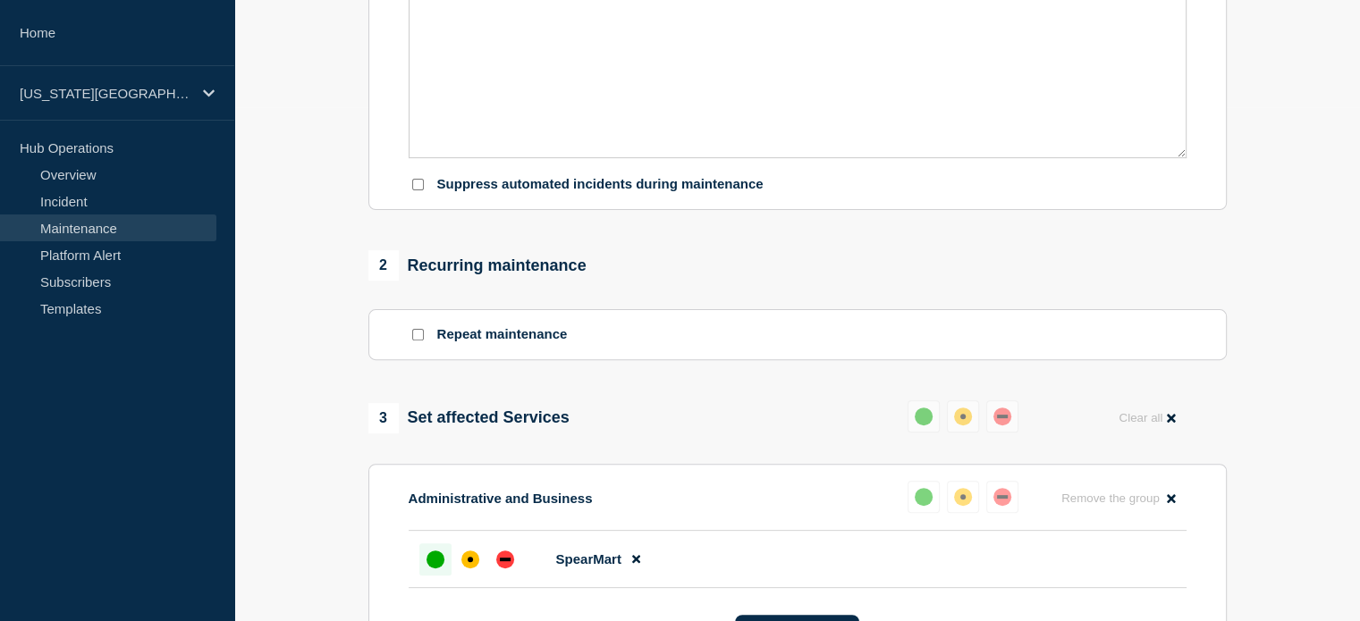
click at [418, 189] on input "Suppress automated incidents during maintenance" at bounding box center [418, 185] width 12 height 12
checkbox input "true"
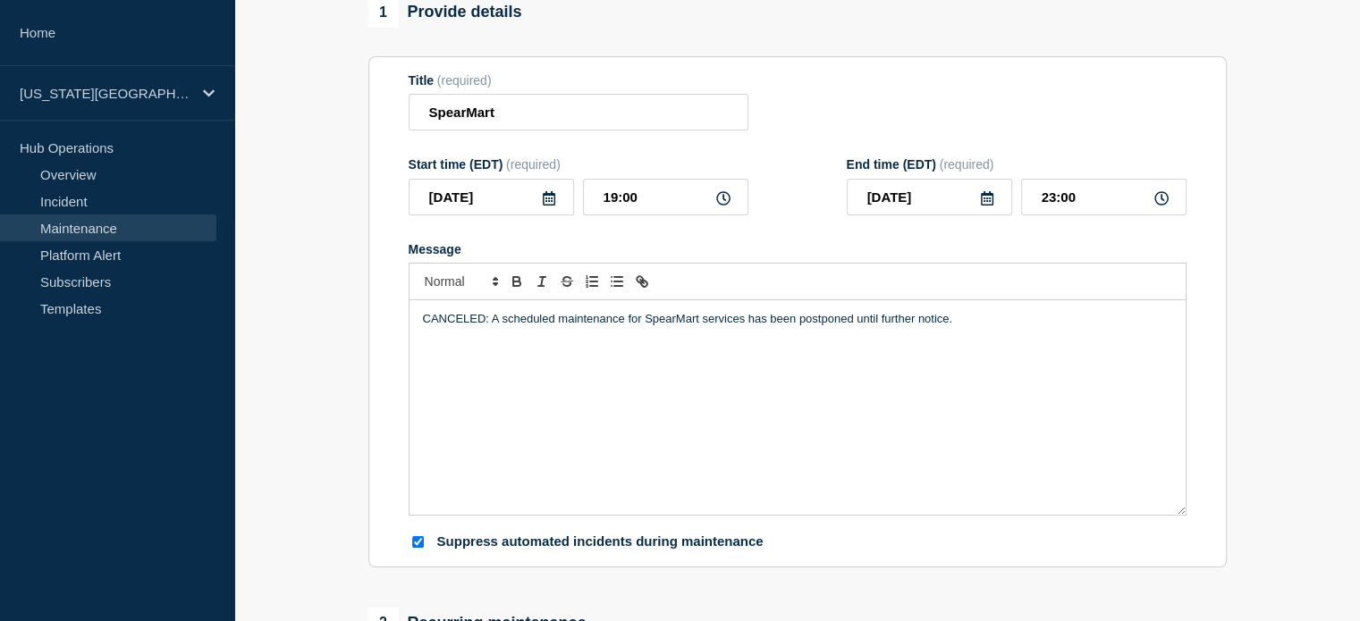
scroll to position [134, 0]
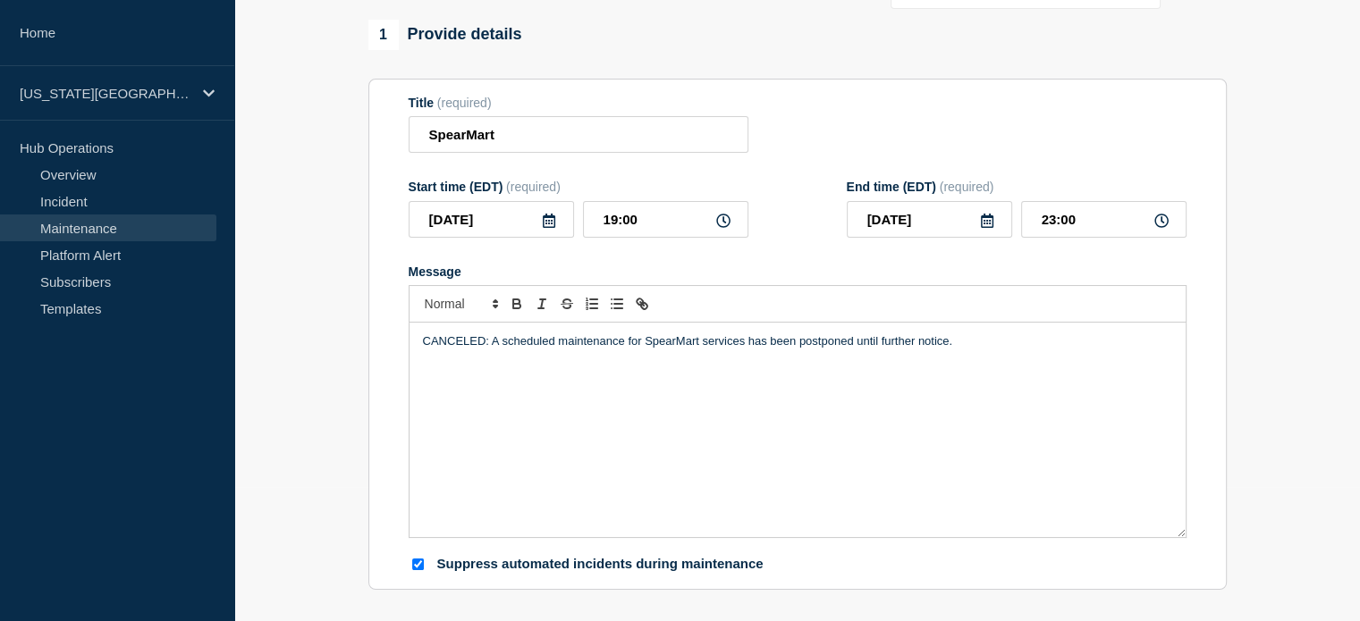
click at [442, 345] on p "CANCELED: A scheduled maintenance for SpearMart services has been postponed unt…" at bounding box center [797, 342] width 749 height 16
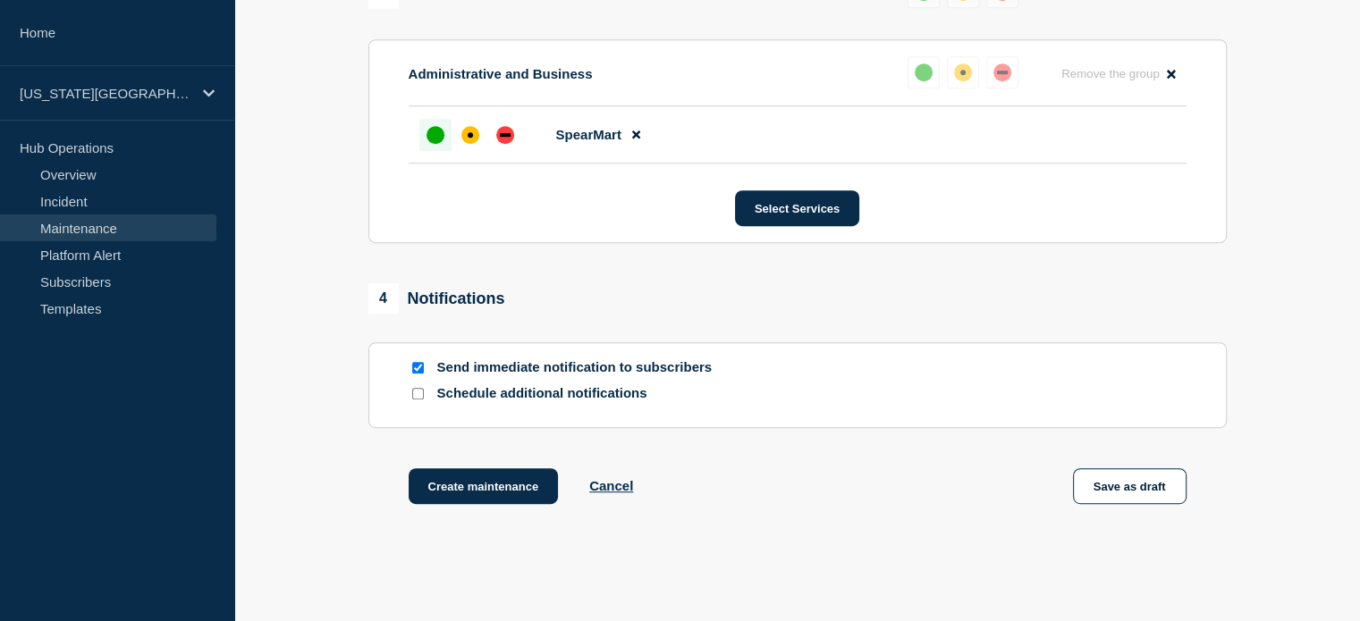
scroll to position [1036, 0]
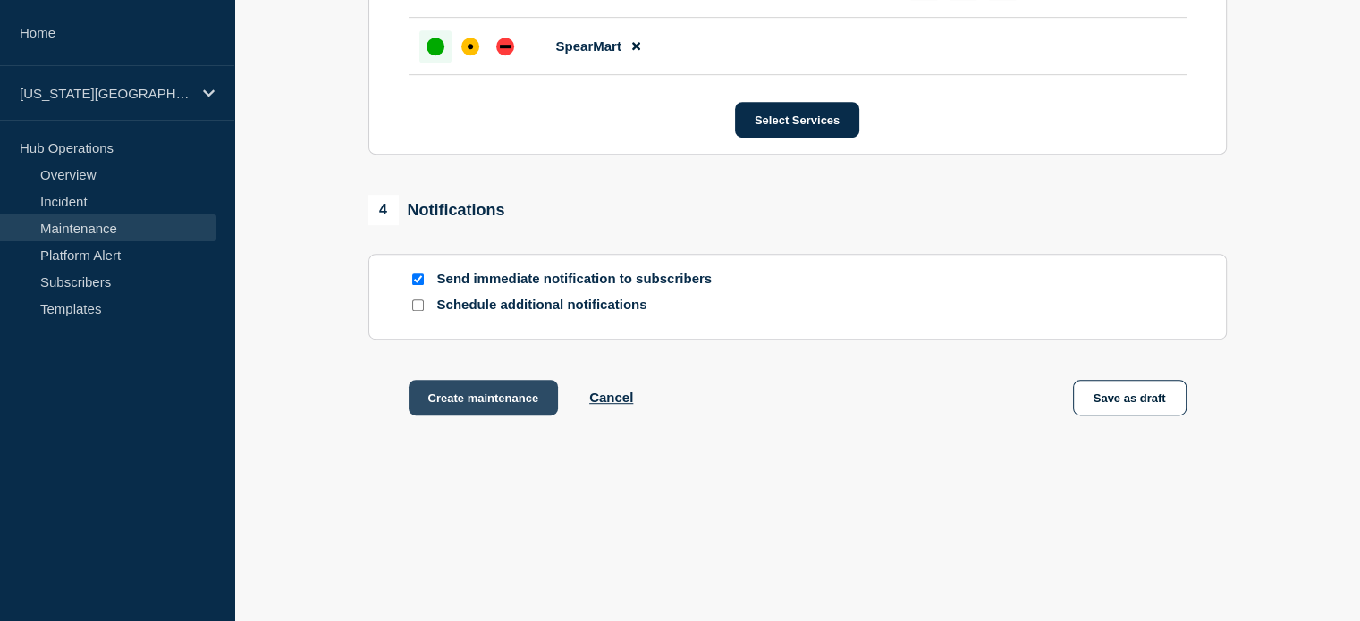
click at [486, 407] on button "Create maintenance" at bounding box center [484, 398] width 150 height 36
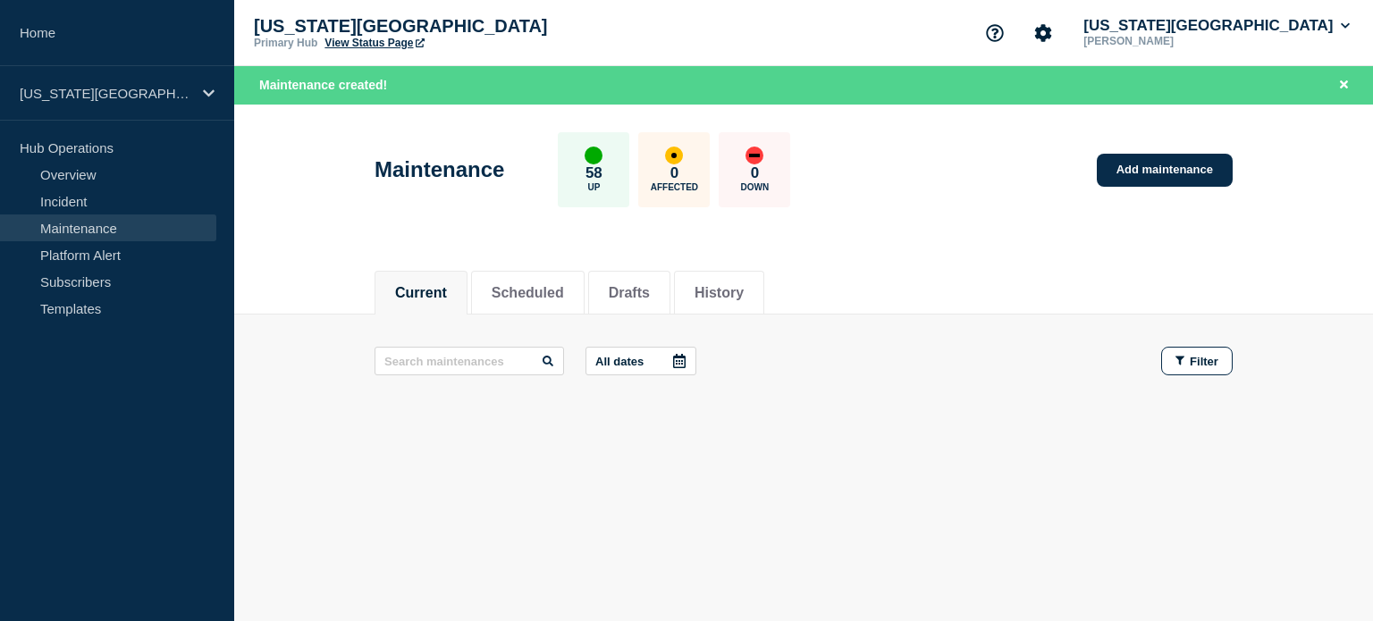
click at [375, 35] on p "Florida State University" at bounding box center [433, 26] width 358 height 21
click at [382, 45] on link "View Status Page" at bounding box center [374, 43] width 99 height 13
click at [1179, 28] on button "Florida State University" at bounding box center [1217, 26] width 274 height 18
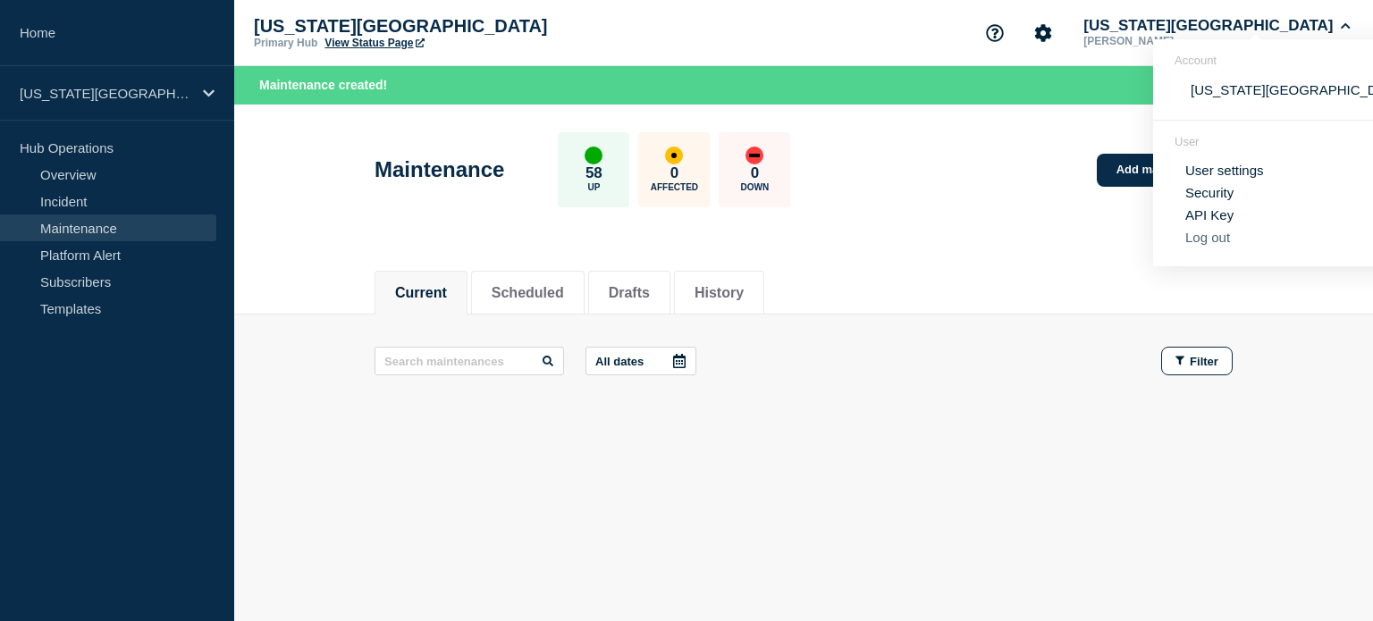
click at [1192, 242] on button "Log out" at bounding box center [1208, 237] width 45 height 15
